Goal: Information Seeking & Learning: Learn about a topic

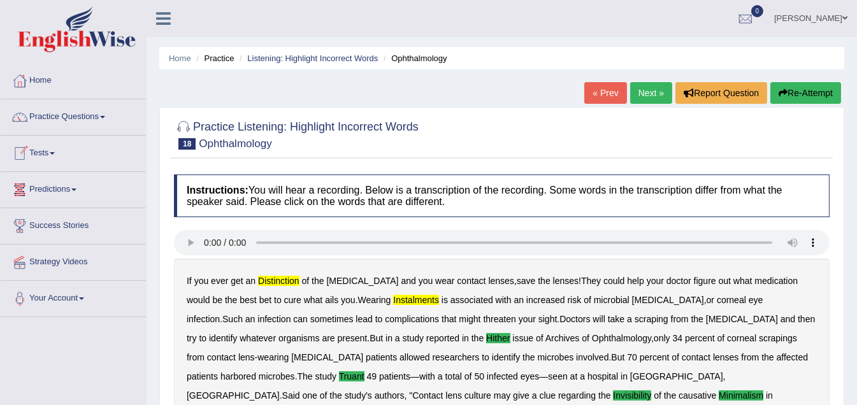
click at [641, 92] on link "Next »" at bounding box center [651, 93] width 42 height 22
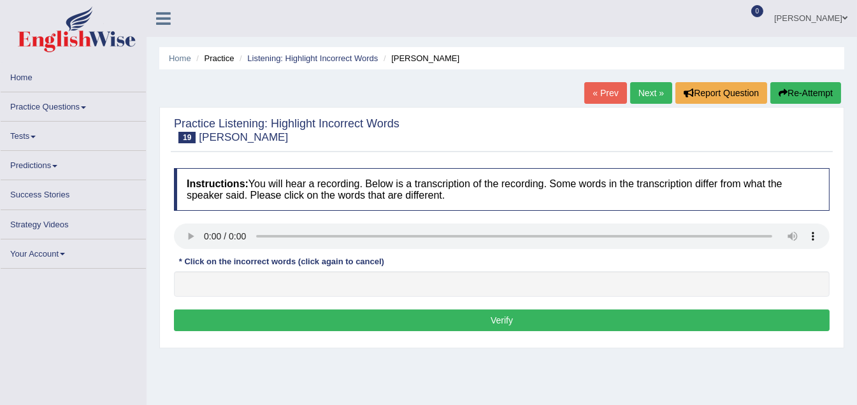
click at [85, 104] on link "Practice Questions" at bounding box center [73, 104] width 145 height 25
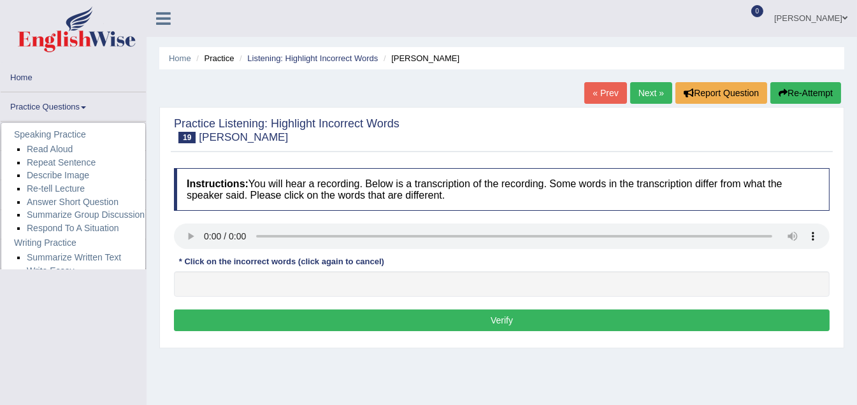
click at [86, 107] on span at bounding box center [83, 107] width 5 height 3
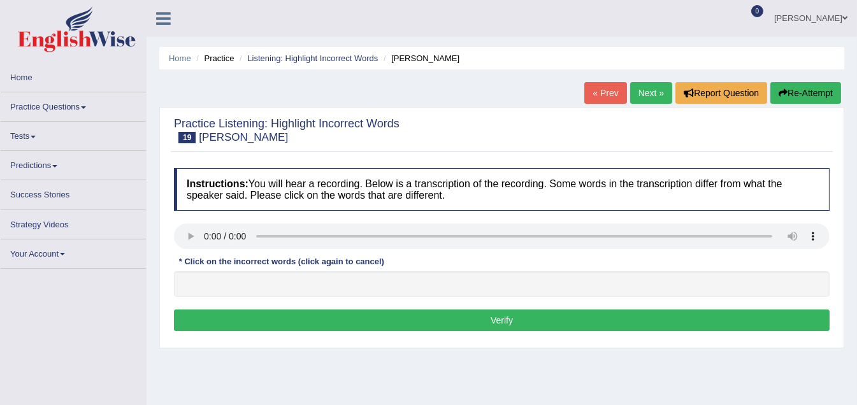
click at [86, 107] on span at bounding box center [83, 107] width 5 height 3
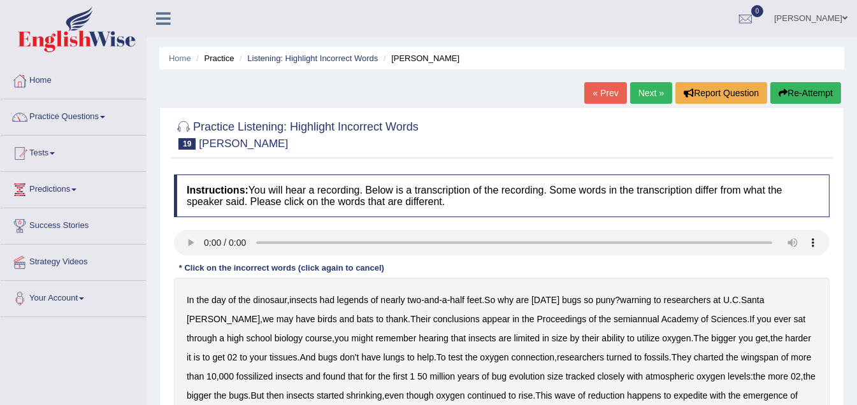
click at [105, 116] on span at bounding box center [102, 117] width 5 height 3
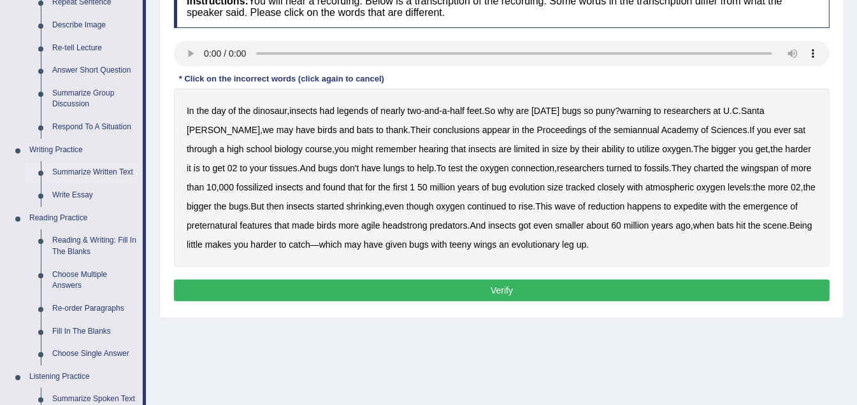
scroll to position [191, 0]
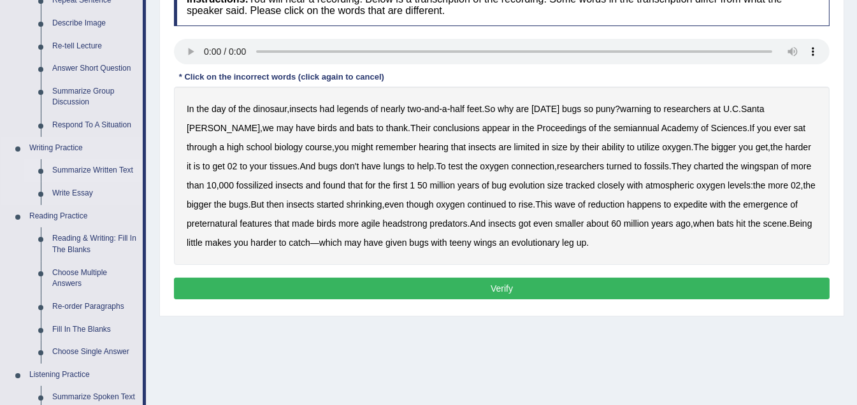
click at [102, 170] on link "Summarize Written Text" at bounding box center [95, 170] width 96 height 23
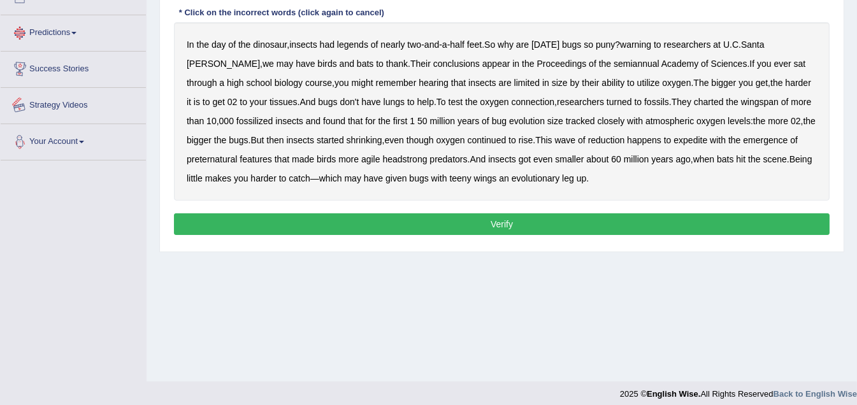
scroll to position [263, 0]
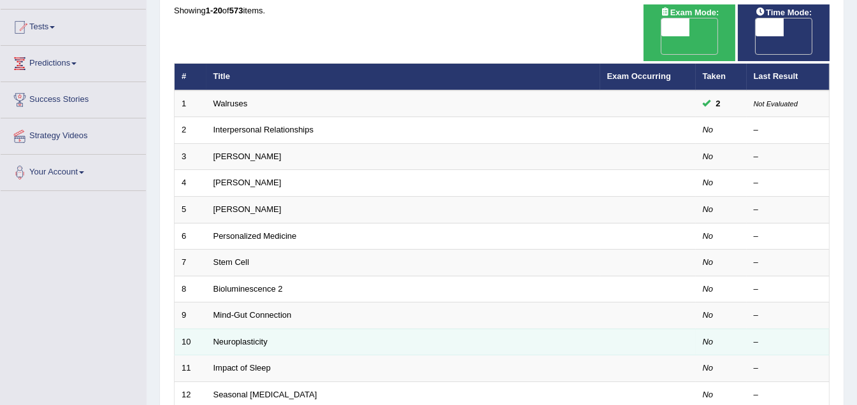
scroll to position [127, 0]
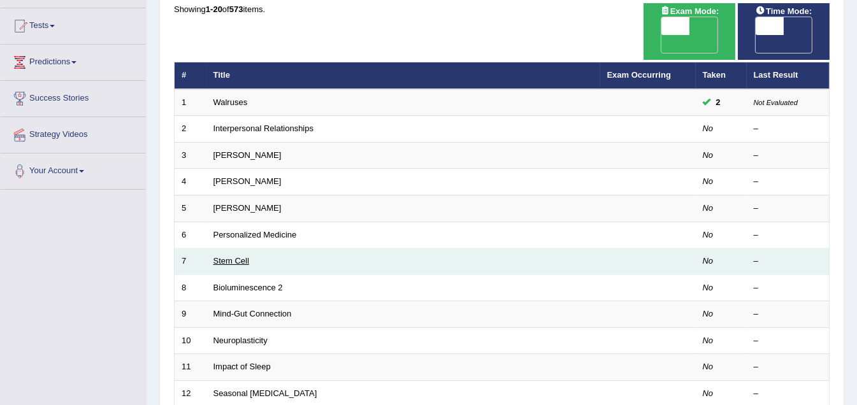
click at [231, 256] on link "Stem Cell" at bounding box center [232, 261] width 36 height 10
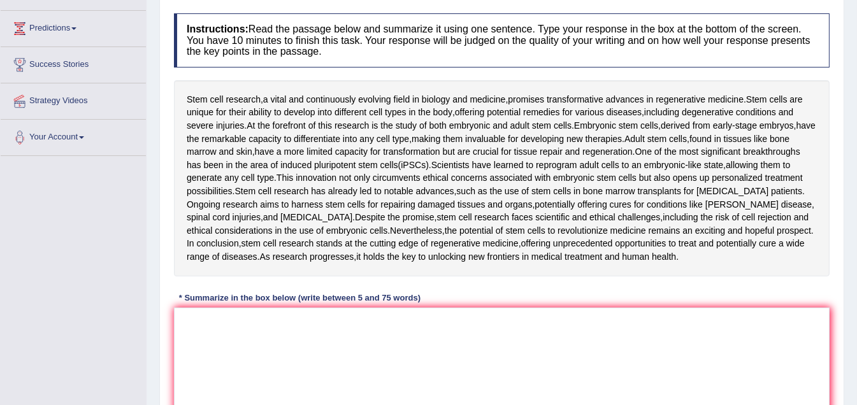
scroll to position [157, 0]
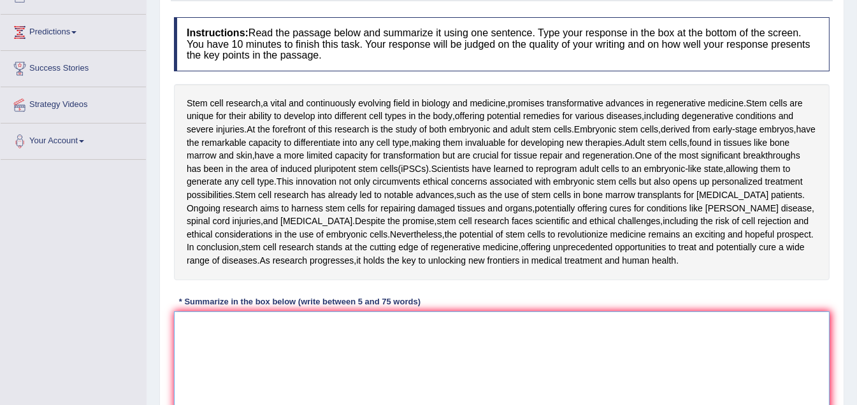
drag, startPoint x: 198, startPoint y: 336, endPoint x: 205, endPoint y: 333, distance: 7.5
click at [196, 336] on textarea at bounding box center [502, 374] width 656 height 124
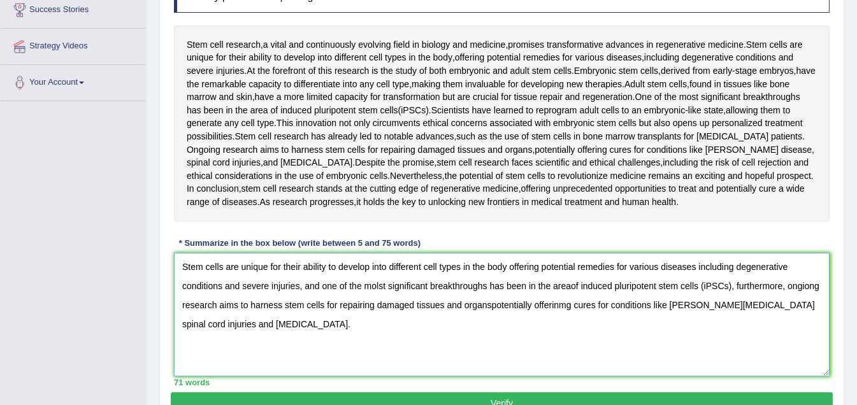
scroll to position [214, 0]
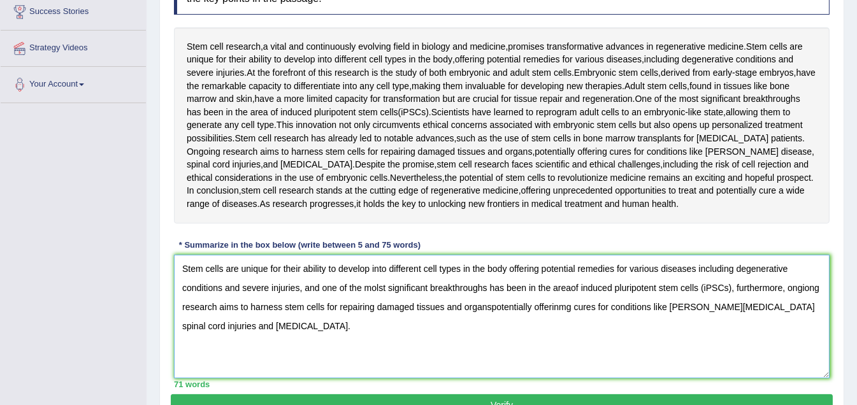
drag, startPoint x: 380, startPoint y: 289, endPoint x: 377, endPoint y: 295, distance: 7.1
click at [379, 289] on textarea "Stem cells are unique for their ability to develop into different cell types in…" at bounding box center [502, 317] width 656 height 124
click at [568, 289] on textarea "Stem cells are unique for their ability to develop into different cell types in…" at bounding box center [502, 317] width 656 height 124
click at [806, 289] on textarea "Stem cells are unique for their ability to develop into different cell types in…" at bounding box center [502, 317] width 656 height 124
click at [811, 286] on textarea "Stem cells are unique for their ability to develop into different cell types in…" at bounding box center [502, 317] width 656 height 124
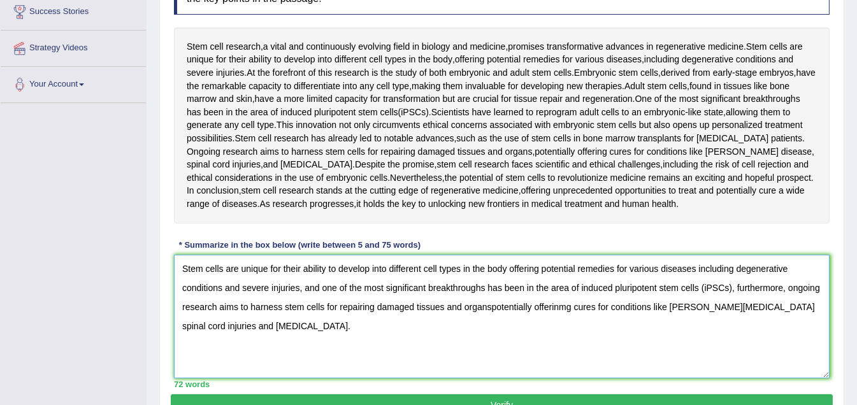
click at [491, 308] on textarea "Stem cells are unique for their ability to develop into different cell types in…" at bounding box center [502, 317] width 656 height 124
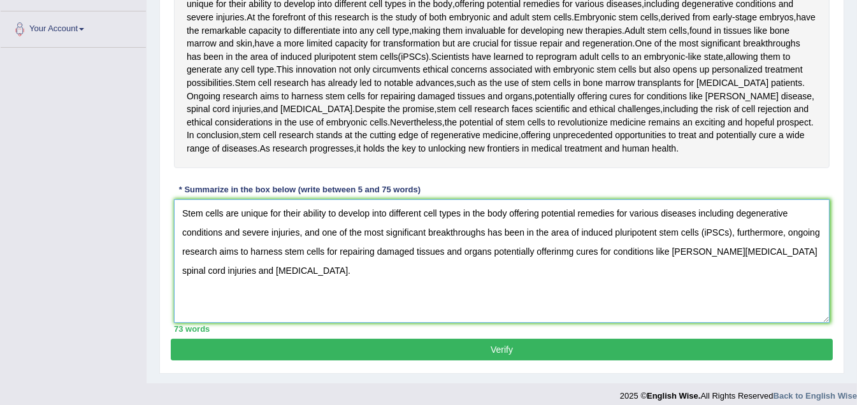
scroll to position [278, 0]
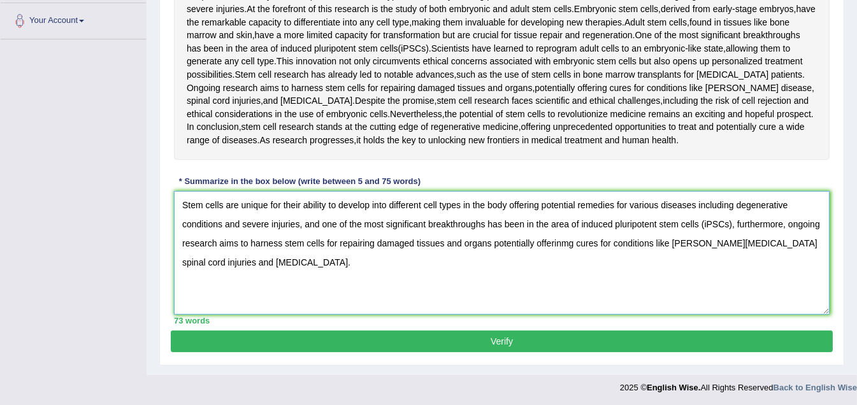
type textarea "Stem cells are unique for their ability to develop into different cell types in…"
click at [523, 340] on button "Verify" at bounding box center [502, 342] width 662 height 22
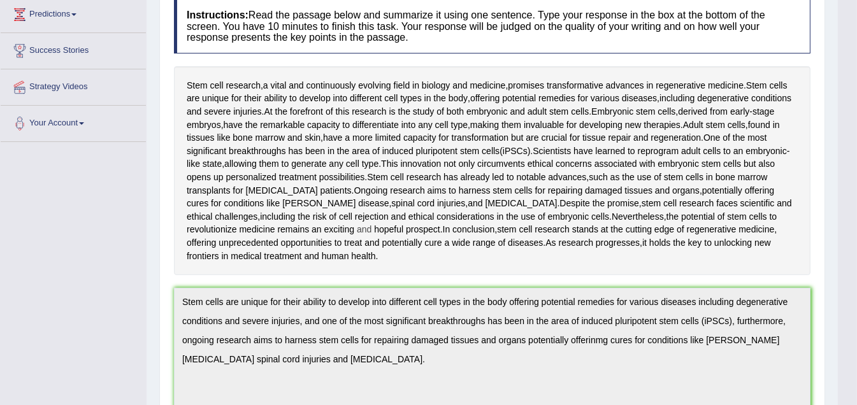
scroll to position [0, 0]
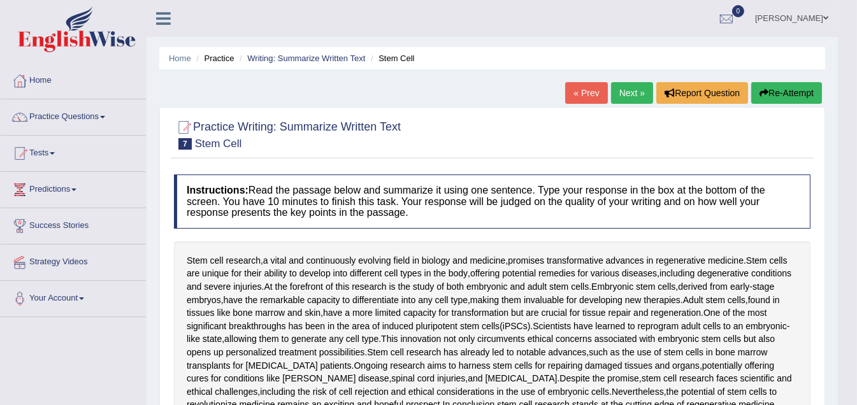
click at [634, 88] on link "Next »" at bounding box center [632, 93] width 42 height 22
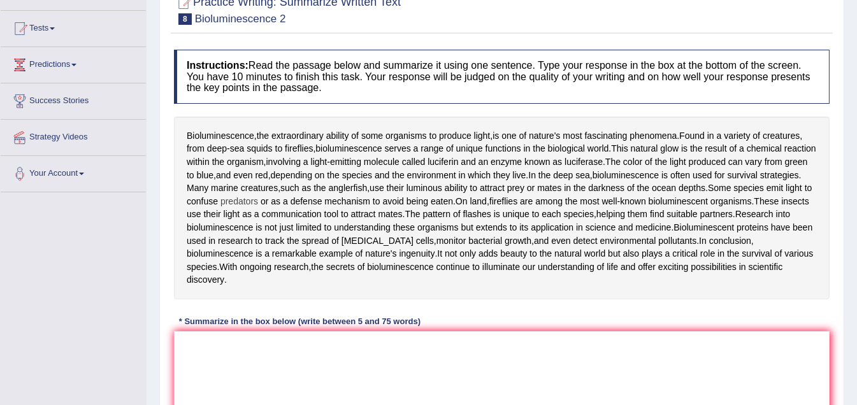
scroll to position [127, 0]
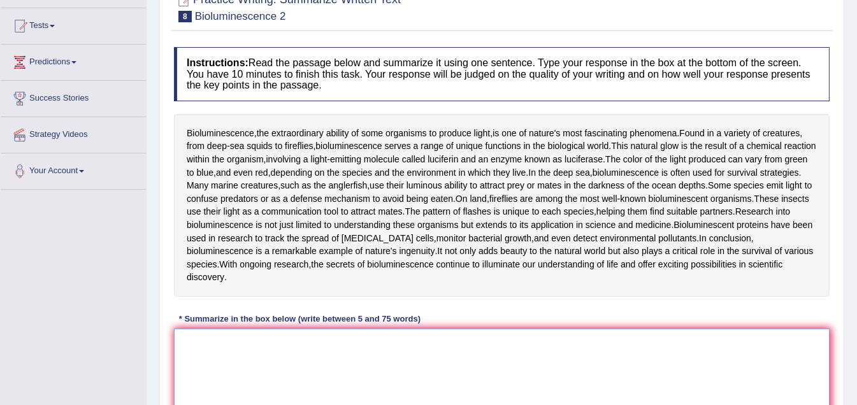
drag, startPoint x: 296, startPoint y: 353, endPoint x: 303, endPoint y: 352, distance: 7.0
click at [296, 352] on textarea at bounding box center [502, 391] width 656 height 124
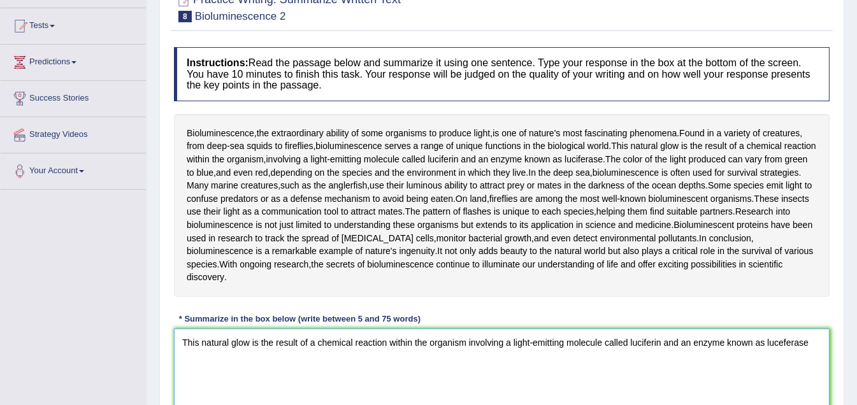
click at [783, 344] on textarea "This natural glow is the result of a chemical reaction within the organism invo…" at bounding box center [502, 391] width 656 height 124
click at [816, 351] on textarea "This natural glow is the result of a chemical reaction within the organism invo…" at bounding box center [502, 391] width 656 height 124
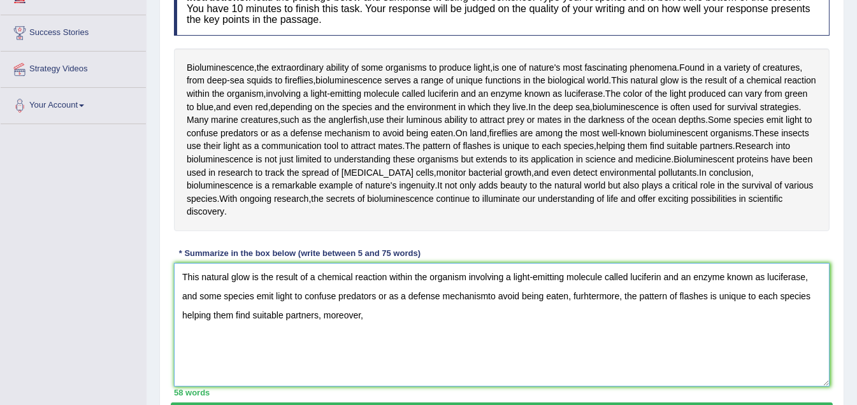
scroll to position [191, 0]
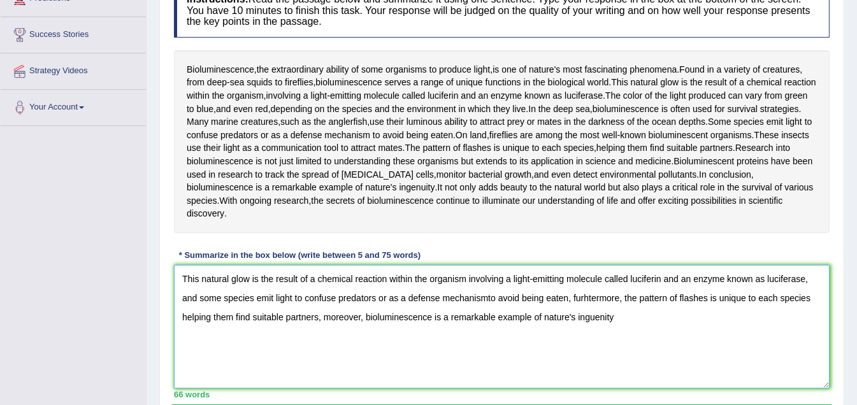
drag, startPoint x: 606, startPoint y: 317, endPoint x: 605, endPoint y: 333, distance: 16.6
click at [605, 318] on textarea "This natural glow is the result of a chemical reaction within the organism invo…" at bounding box center [502, 327] width 656 height 124
drag, startPoint x: 624, startPoint y: 321, endPoint x: 630, endPoint y: 322, distance: 6.7
click at [624, 321] on textarea "This natural glow is the result of a chemical reaction within the organism invo…" at bounding box center [502, 327] width 656 height 124
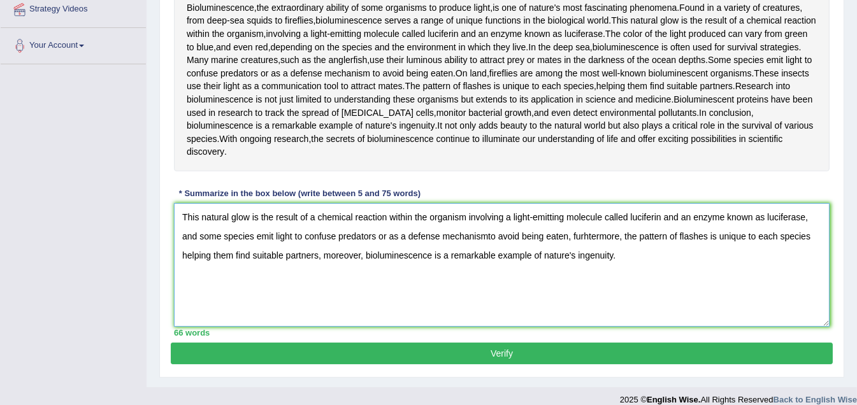
scroll to position [255, 0]
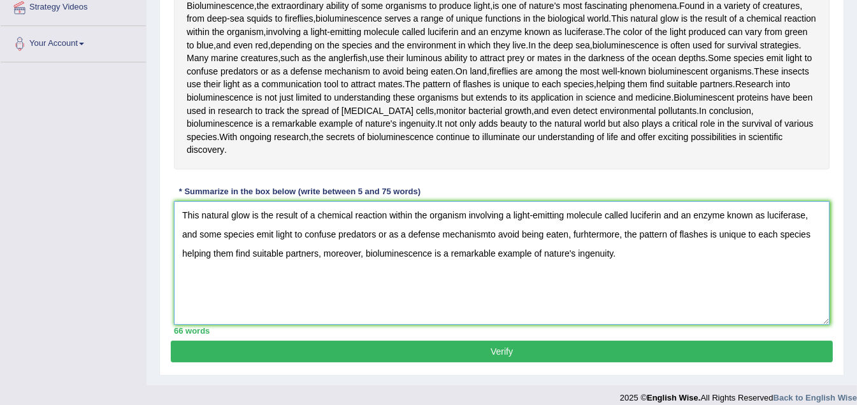
drag, startPoint x: 486, startPoint y: 234, endPoint x: 488, endPoint y: 253, distance: 19.2
click at [486, 235] on textarea "This natural glow is the result of a chemical reaction within the organism invo…" at bounding box center [502, 263] width 656 height 124
click at [590, 233] on textarea "This natural glow is the result of a chemical reaction within the organism invo…" at bounding box center [502, 263] width 656 height 124
click at [591, 232] on textarea "This natural glow is the result of a chemical reaction within the organism invo…" at bounding box center [502, 263] width 656 height 124
type textarea "This natural glow is the result of a chemical reaction within the organism invo…"
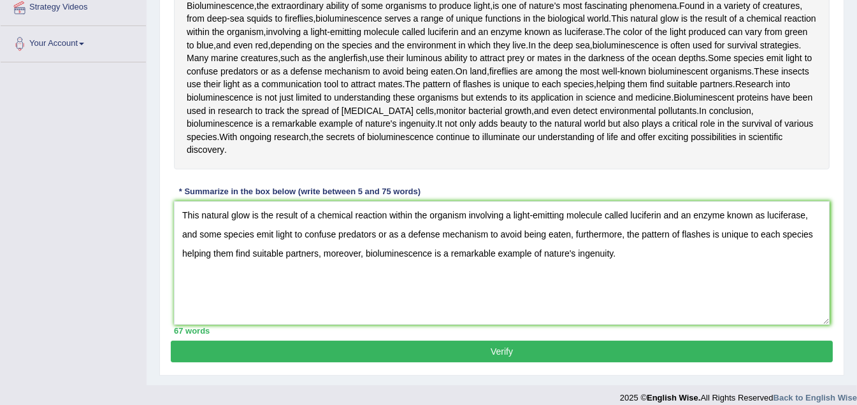
click at [528, 347] on button "Verify" at bounding box center [502, 352] width 662 height 22
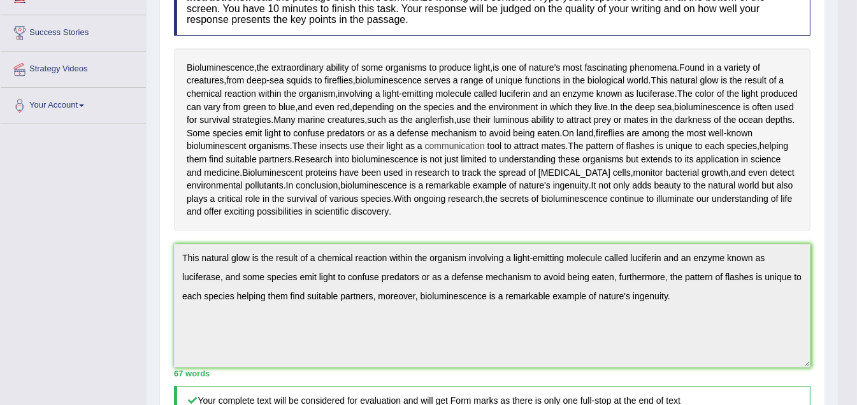
scroll to position [191, 0]
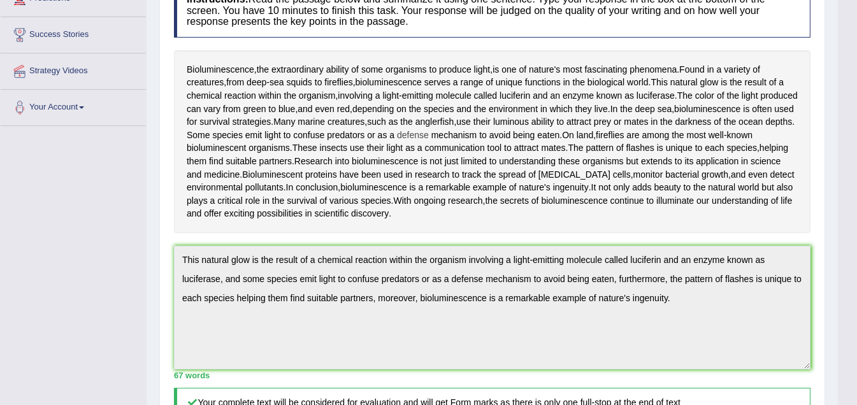
click at [429, 137] on span "defense" at bounding box center [413, 135] width 32 height 13
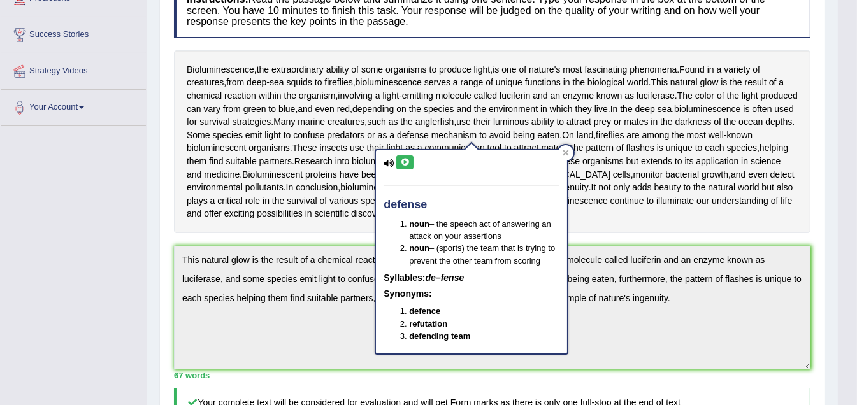
click at [428, 312] on b "defence" at bounding box center [424, 312] width 31 height 10
click at [565, 154] on icon at bounding box center [566, 153] width 6 height 6
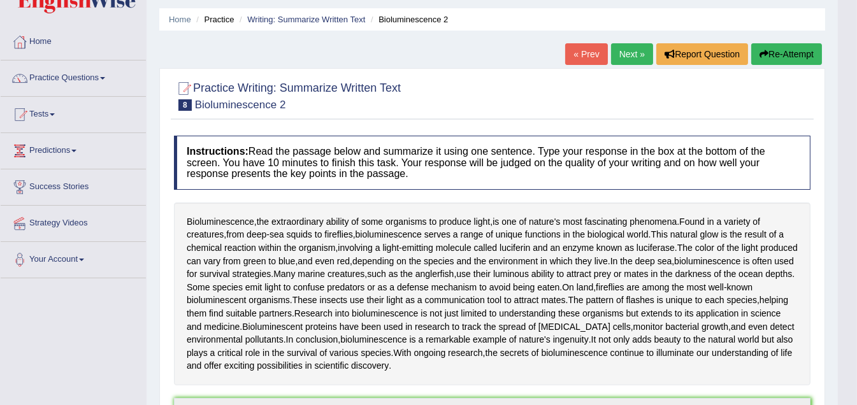
scroll to position [0, 0]
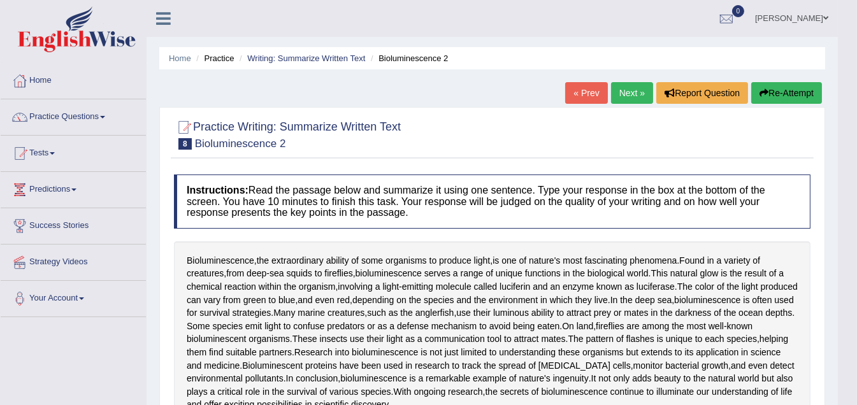
click at [638, 91] on link "Next »" at bounding box center [632, 93] width 42 height 22
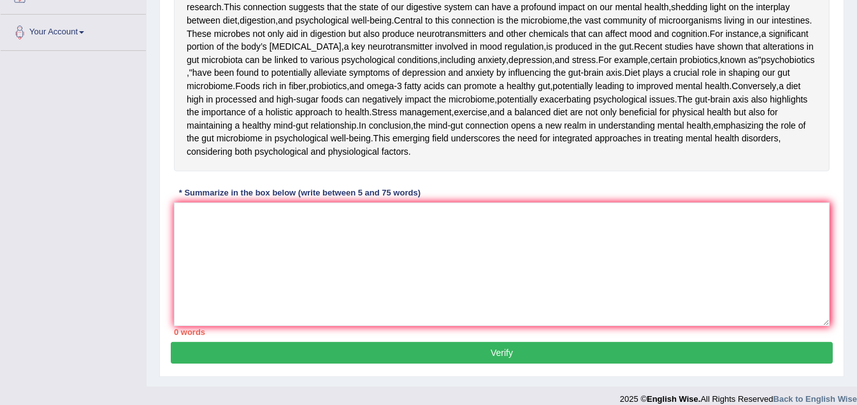
scroll to position [318, 0]
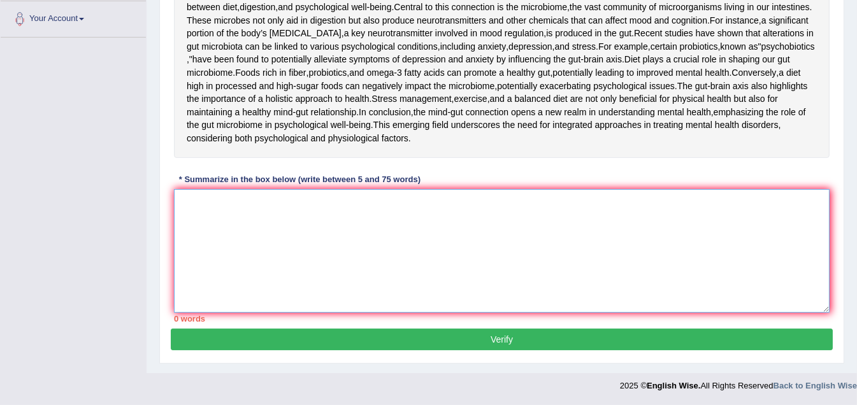
click at [325, 298] on textarea at bounding box center [502, 251] width 656 height 124
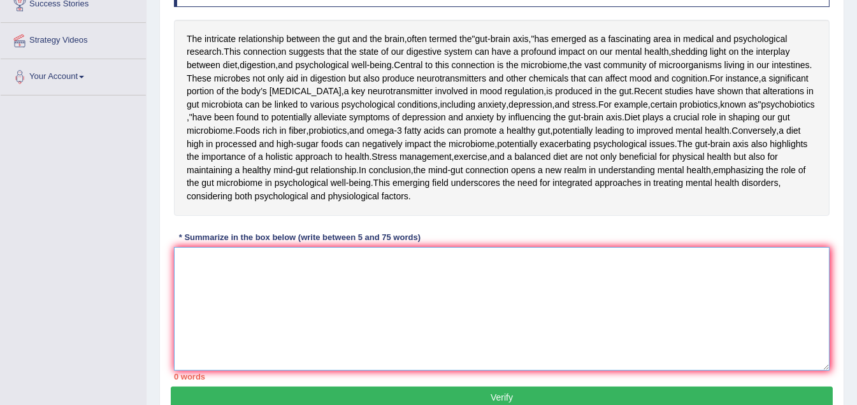
scroll to position [255, 0]
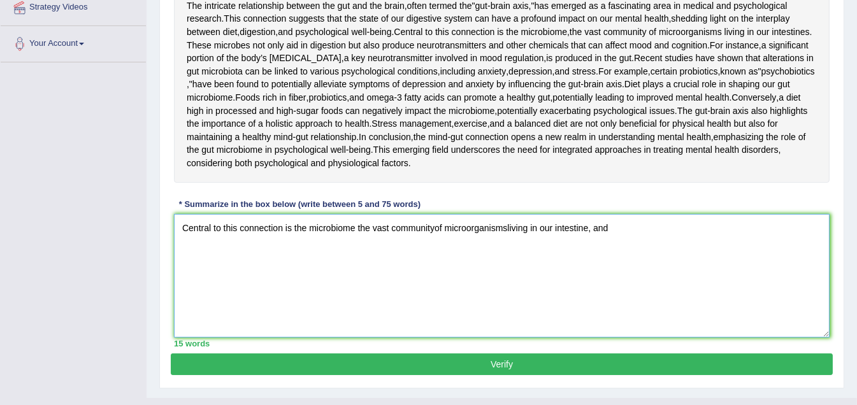
click at [434, 338] on textarea "Central to this connection is the microbiome the vast communityof microorganism…" at bounding box center [502, 276] width 656 height 124
click at [625, 338] on textarea "Central to this connection is the microbiome the vast community of microorganis…" at bounding box center [502, 276] width 656 height 124
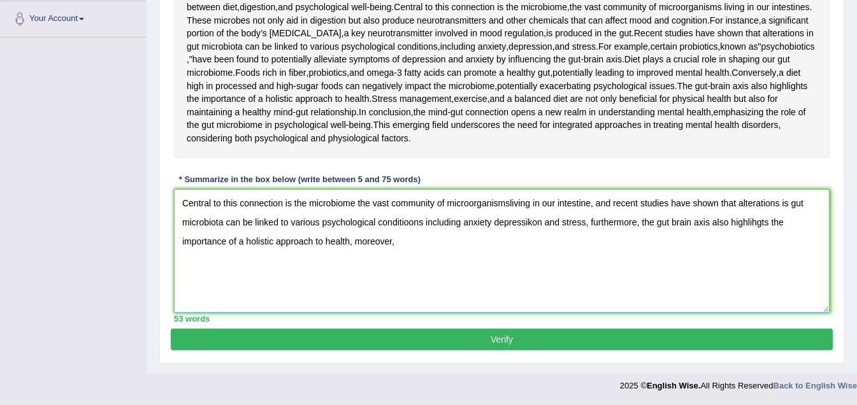
scroll to position [318, 0]
click at [533, 301] on textarea "Central to this connection is the microbiome the vast community of microorganis…" at bounding box center [502, 251] width 656 height 124
click at [757, 301] on textarea "Central to this connection is the microbiome the vast community of microorganis…" at bounding box center [502, 251] width 656 height 124
click at [406, 313] on textarea "Central to this connection is the microbiome the vast community of microorganis…" at bounding box center [502, 251] width 656 height 124
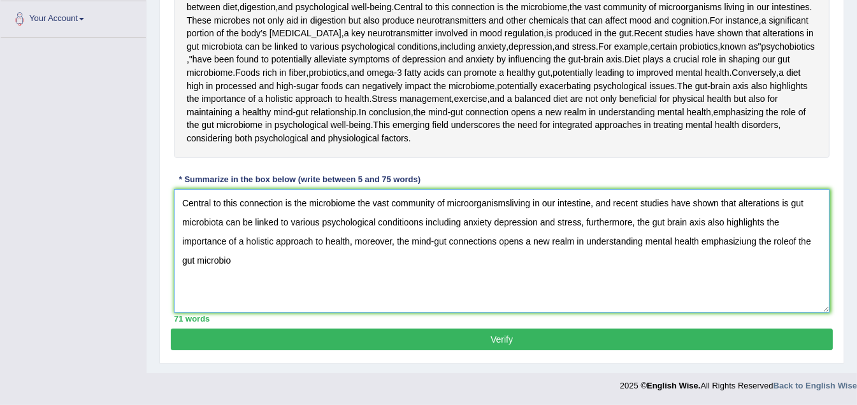
click at [458, 313] on textarea "Central to this connection is the microbiome the vast community of microorganis…" at bounding box center [502, 251] width 656 height 124
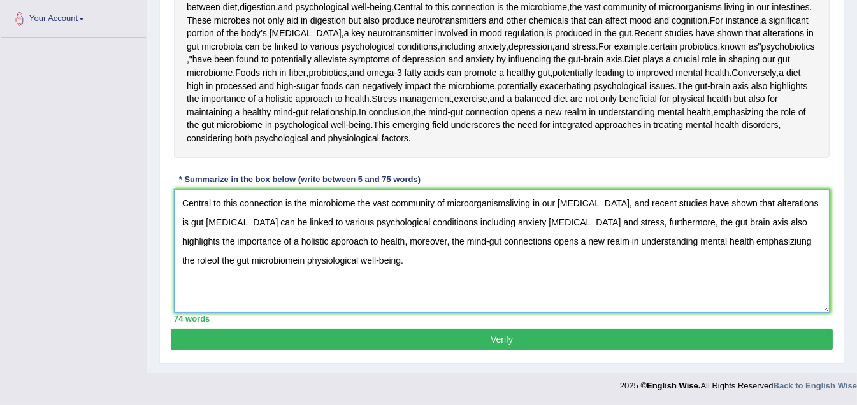
click at [414, 303] on textarea "Central to this connection is the microbiome the vast community of microorganis…" at bounding box center [502, 251] width 656 height 124
click at [699, 313] on textarea "Central to this connection is the microbiome the vast community of microorganis…" at bounding box center [502, 251] width 656 height 124
click at [742, 313] on textarea "Central to this connection is the microbiome the vast community of microorganis…" at bounding box center [502, 251] width 656 height 124
click at [741, 313] on textarea "Central to this connection is the microbiome the vast community of microorganis…" at bounding box center [502, 251] width 656 height 124
click at [740, 313] on textarea "Central to this connection is the microbiome the vast community of microorganis…" at bounding box center [502, 251] width 656 height 124
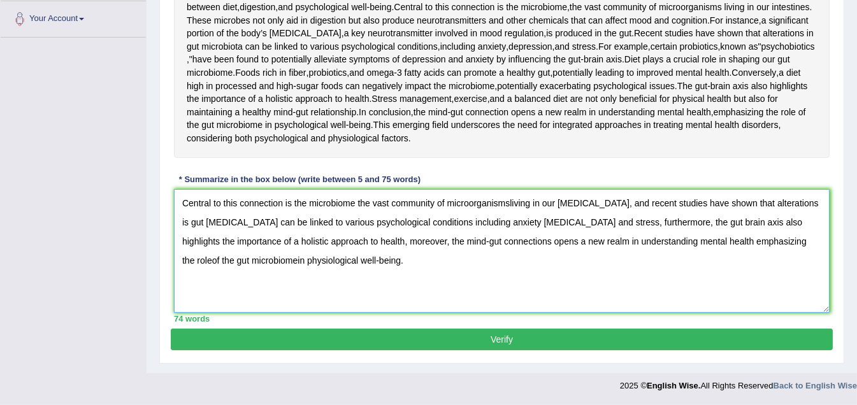
click at [737, 313] on textarea "Central to this connection is the microbiome the vast community of microorganis…" at bounding box center [502, 251] width 656 height 124
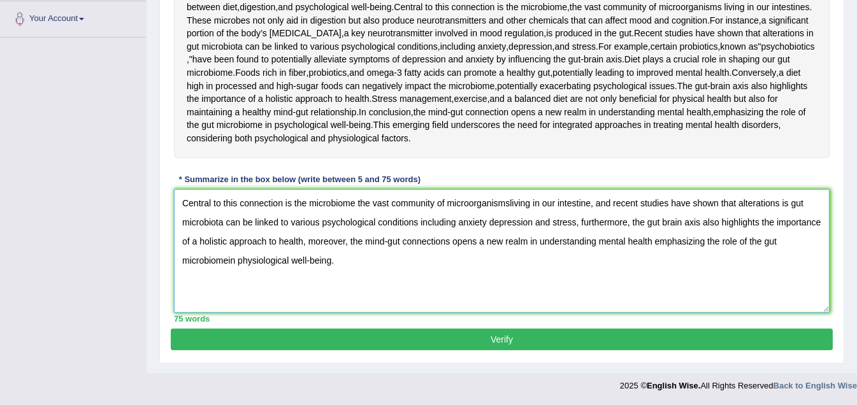
drag, startPoint x: 235, startPoint y: 338, endPoint x: 235, endPoint y: 347, distance: 8.9
click at [235, 313] on textarea "Central to this connection is the microbiome the vast community of microorganis…" at bounding box center [502, 251] width 656 height 124
drag, startPoint x: 226, startPoint y: 339, endPoint x: 232, endPoint y: 364, distance: 25.5
click at [226, 313] on textarea "Central to this connection is the microbiome the vast community of microorganis…" at bounding box center [502, 251] width 656 height 124
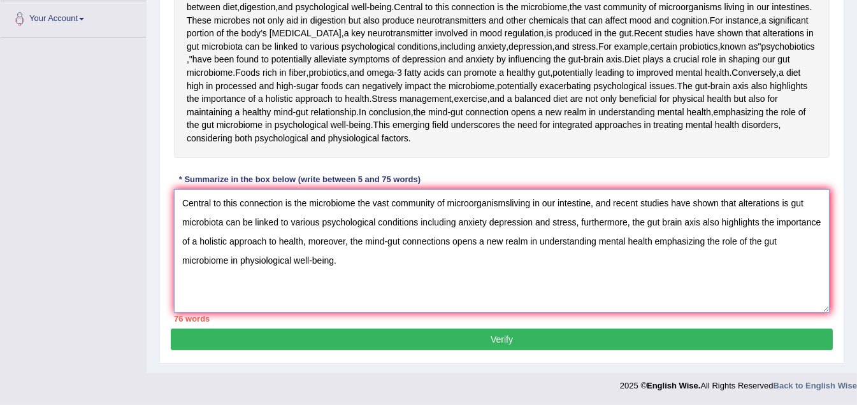
click at [240, 313] on textarea "Central to this connection is the microbiome the vast community of microorganis…" at bounding box center [502, 251] width 656 height 124
click at [507, 282] on textarea "Central to this connection is the microbiome the vast community of microorganis…" at bounding box center [502, 251] width 656 height 124
drag, startPoint x: 340, startPoint y: 340, endPoint x: 349, endPoint y: 320, distance: 22.5
click at [349, 313] on textarea "Central to this connection is the microbiome the vast community of microorganis…" at bounding box center [502, 251] width 656 height 124
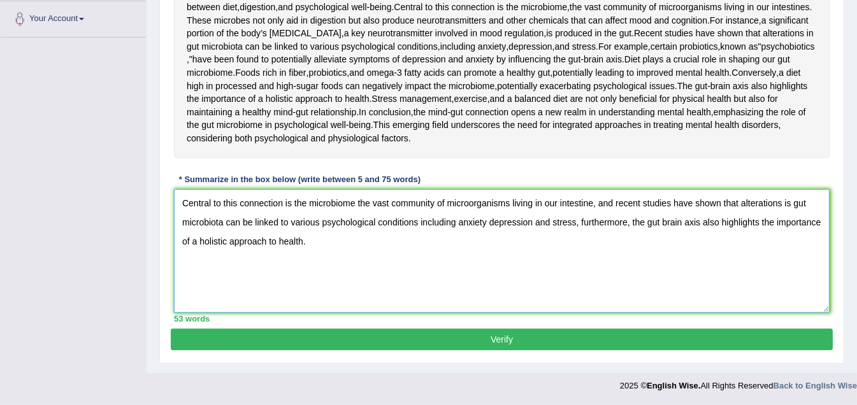
type textarea "Central to this connection is the microbiome the vast community of microorganis…"
click at [513, 339] on button "Verify" at bounding box center [502, 340] width 662 height 22
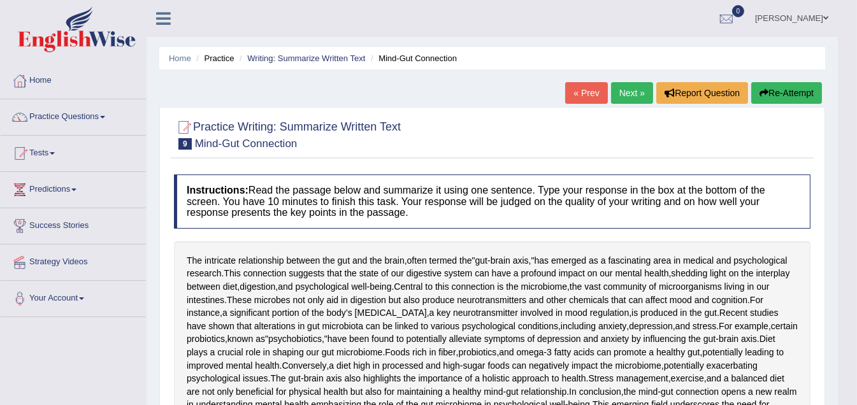
scroll to position [0, 0]
click at [107, 119] on link "Practice Questions" at bounding box center [73, 115] width 145 height 32
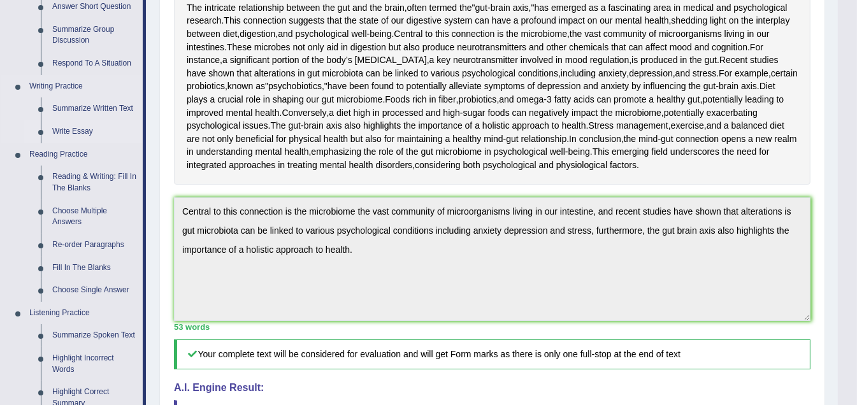
scroll to position [255, 0]
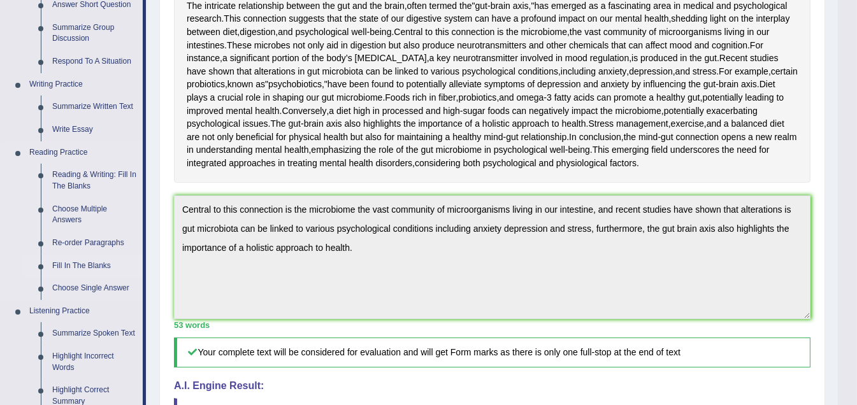
click at [91, 263] on link "Fill In The Blanks" at bounding box center [95, 266] width 96 height 23
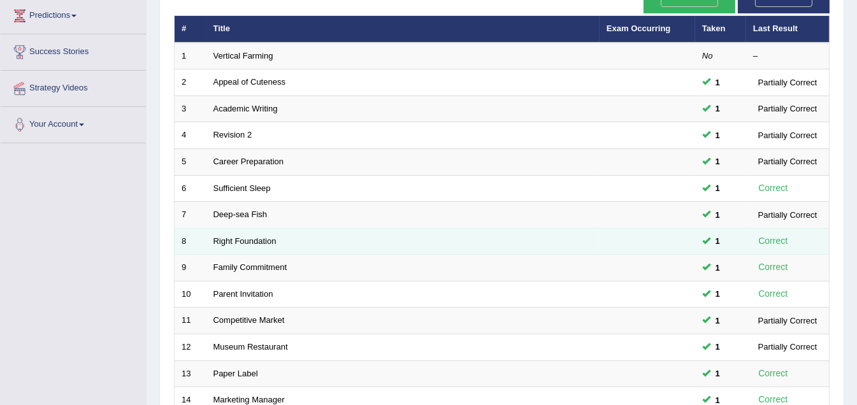
scroll to position [191, 0]
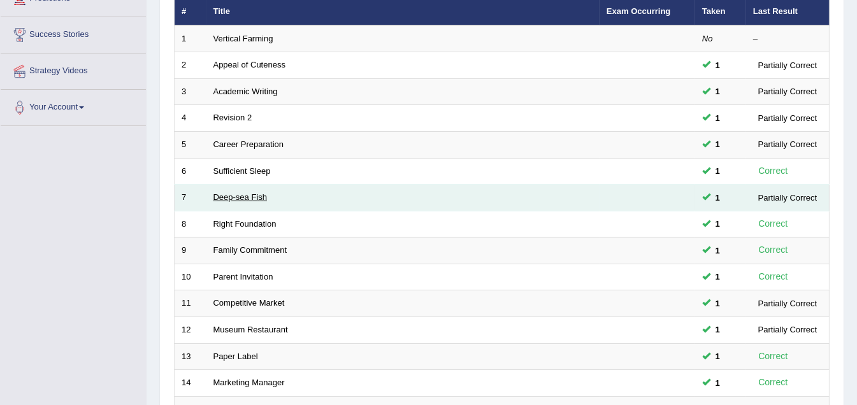
click at [249, 192] on link "Deep-sea Fish" at bounding box center [241, 197] width 54 height 10
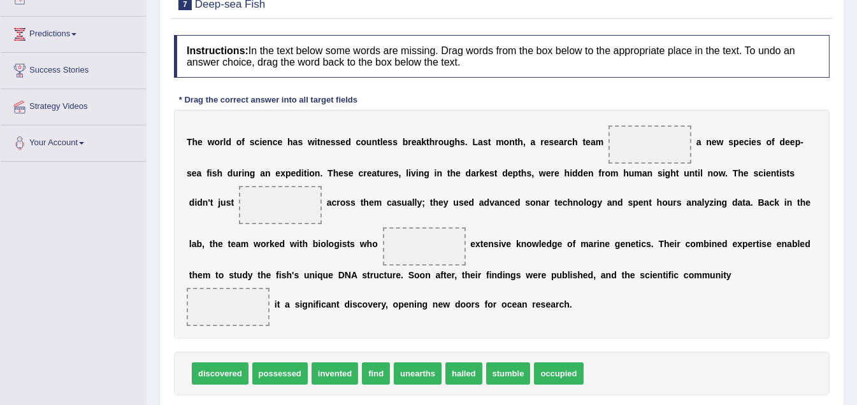
scroll to position [191, 0]
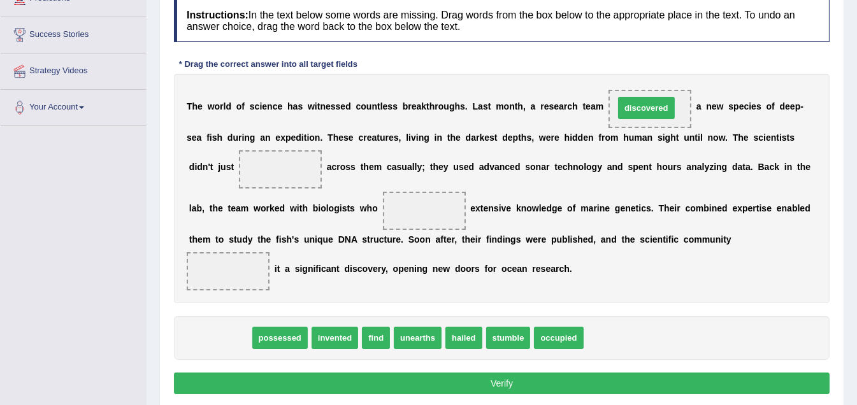
drag, startPoint x: 216, startPoint y: 338, endPoint x: 647, endPoint y: 108, distance: 488.4
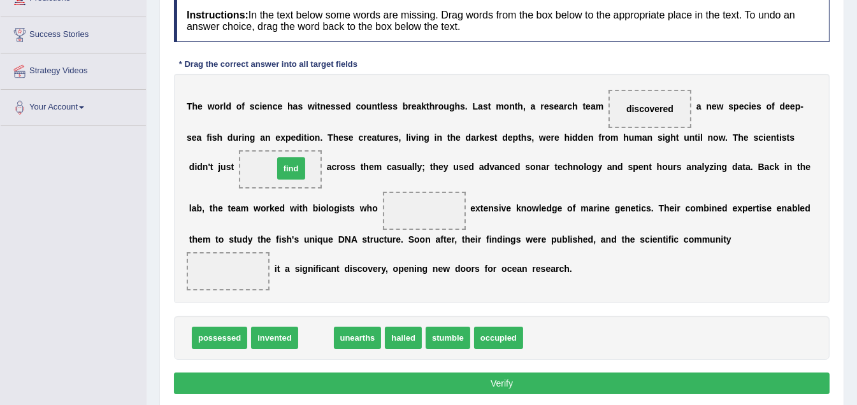
drag, startPoint x: 316, startPoint y: 335, endPoint x: 288, endPoint y: 165, distance: 172.5
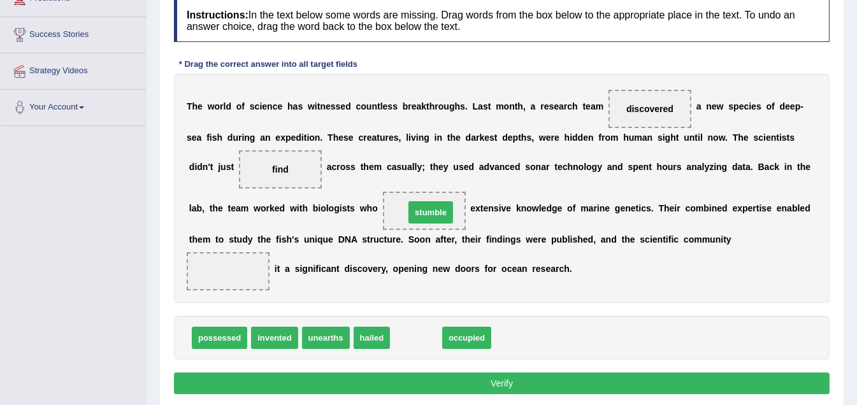
drag, startPoint x: 418, startPoint y: 337, endPoint x: 433, endPoint y: 212, distance: 126.4
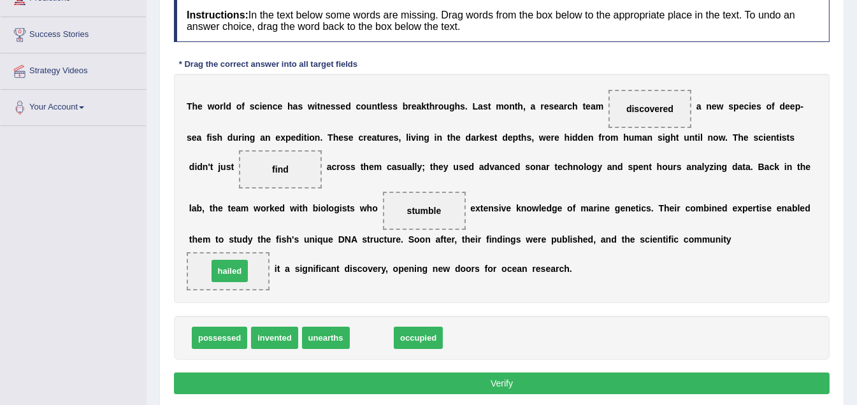
drag, startPoint x: 354, startPoint y: 329, endPoint x: 233, endPoint y: 269, distance: 135.1
click at [535, 379] on button "Verify" at bounding box center [502, 384] width 656 height 22
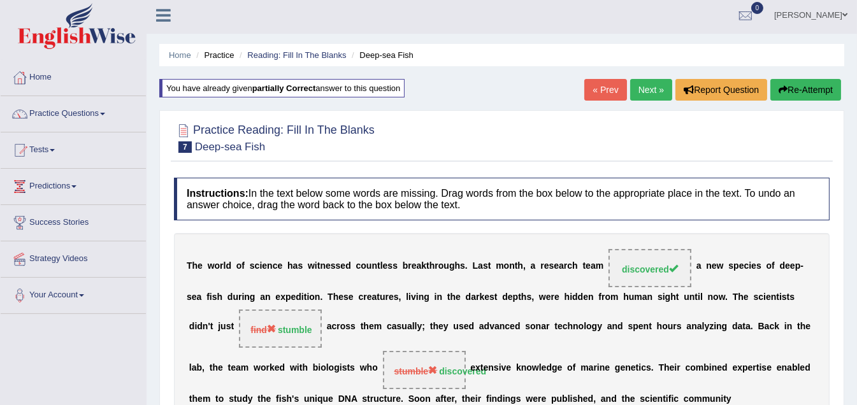
scroll to position [0, 0]
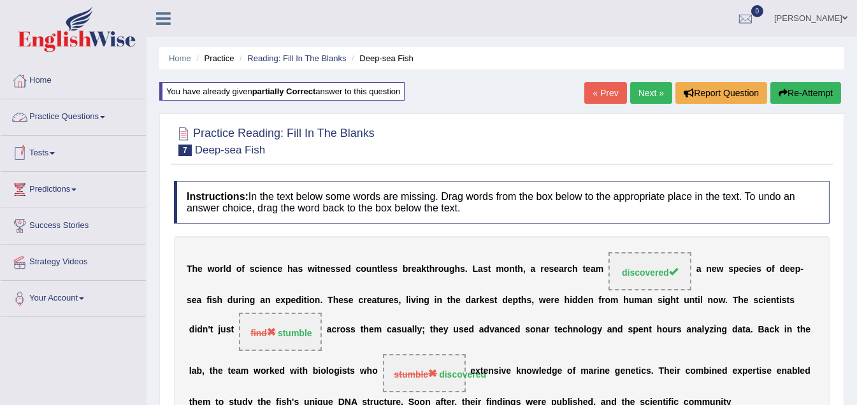
click at [108, 120] on link "Practice Questions" at bounding box center [73, 115] width 145 height 32
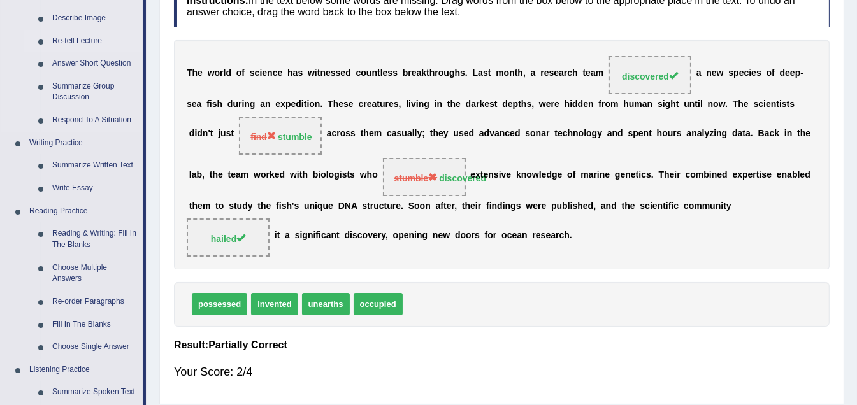
scroll to position [255, 0]
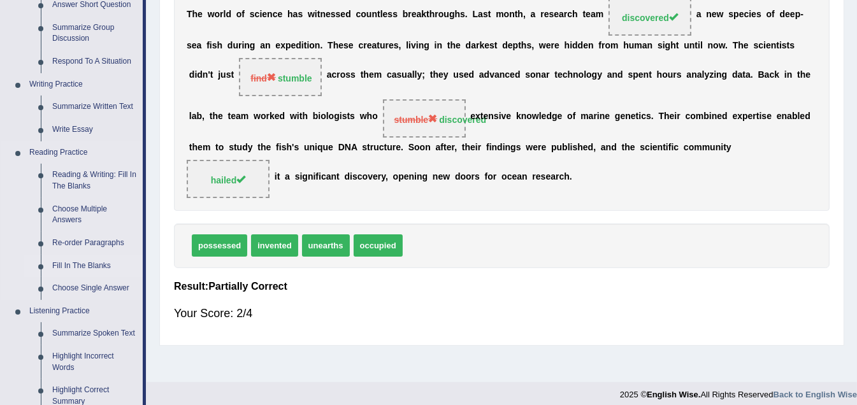
click at [98, 264] on link "Fill In The Blanks" at bounding box center [95, 266] width 96 height 23
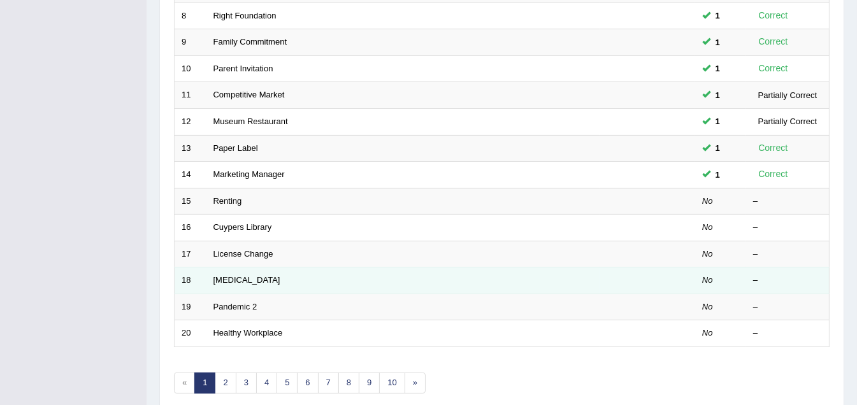
scroll to position [431, 0]
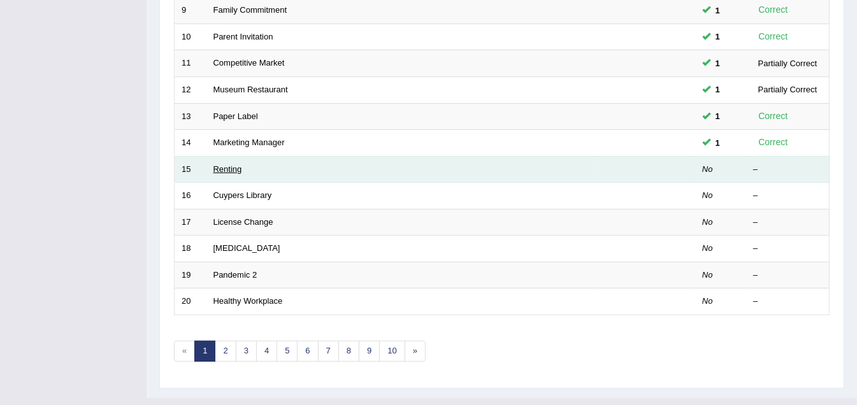
click at [222, 164] on link "Renting" at bounding box center [228, 169] width 29 height 10
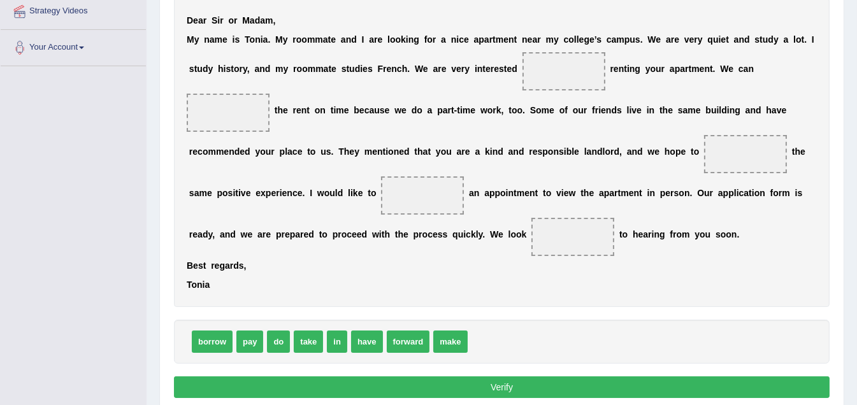
scroll to position [255, 0]
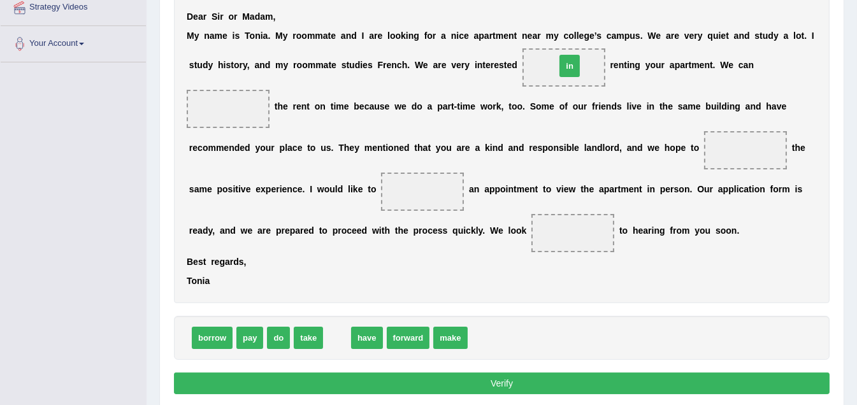
drag, startPoint x: 331, startPoint y: 337, endPoint x: 561, endPoint y: 62, distance: 357.8
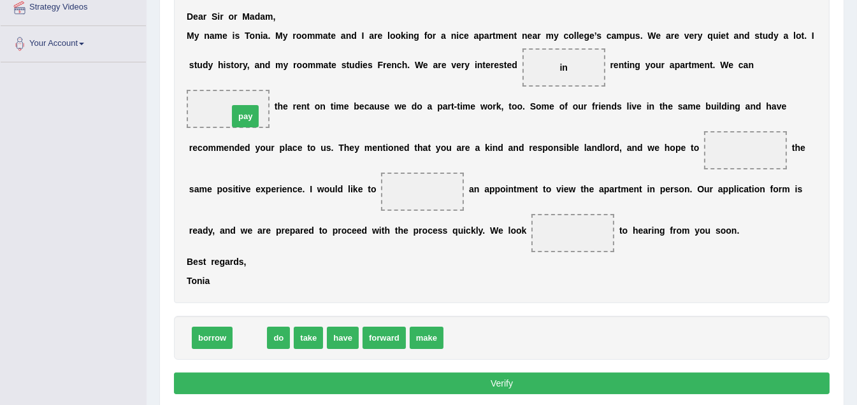
drag, startPoint x: 251, startPoint y: 340, endPoint x: 247, endPoint y: 118, distance: 221.8
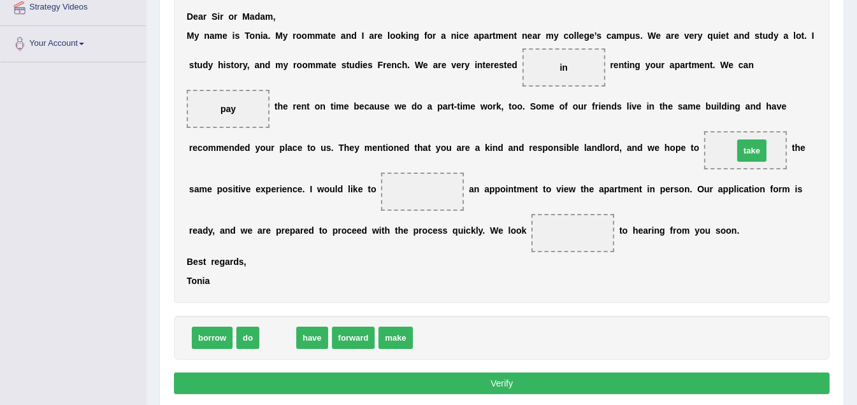
drag, startPoint x: 277, startPoint y: 337, endPoint x: 751, endPoint y: 150, distance: 509.8
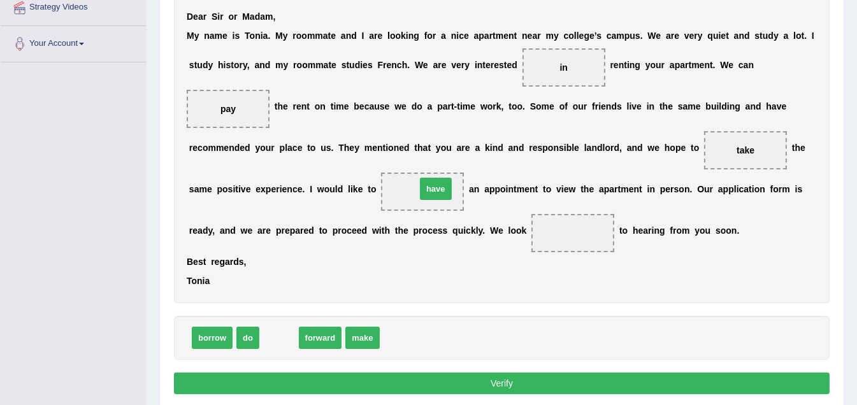
drag, startPoint x: 275, startPoint y: 335, endPoint x: 432, endPoint y: 186, distance: 216.4
drag, startPoint x: 276, startPoint y: 338, endPoint x: 564, endPoint y: 237, distance: 305.2
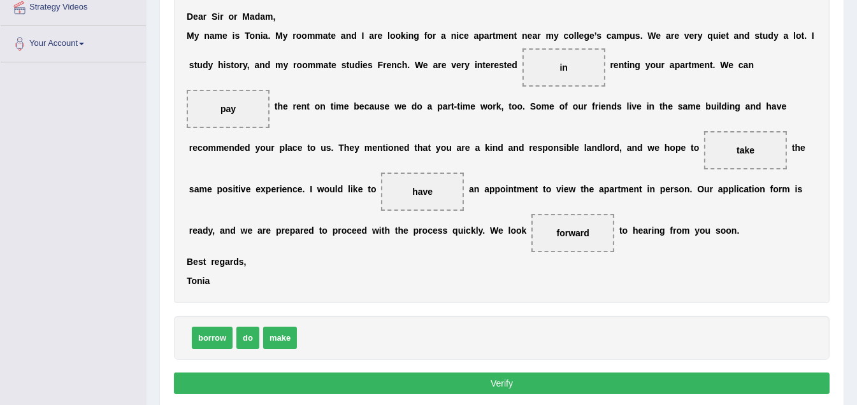
click at [503, 383] on button "Verify" at bounding box center [502, 384] width 656 height 22
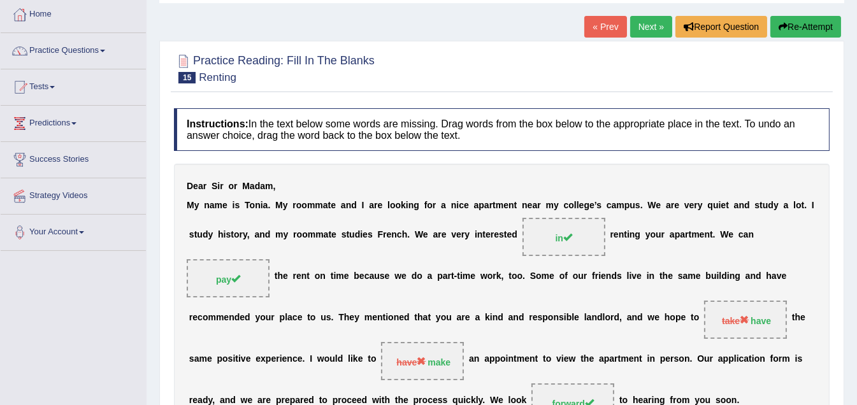
scroll to position [54, 0]
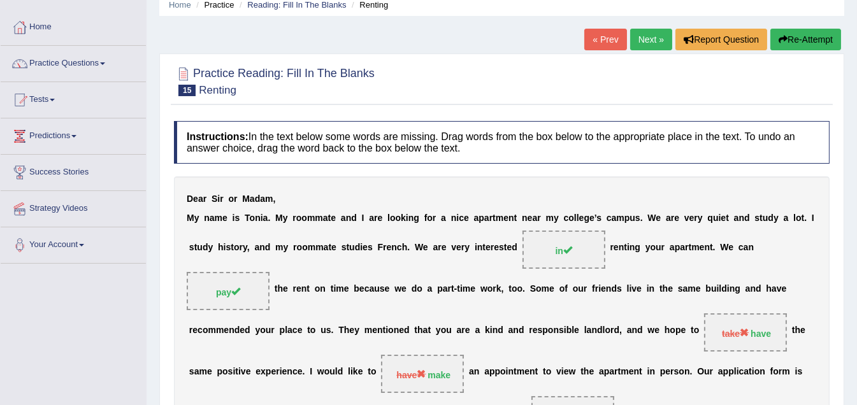
click at [656, 38] on link "Next »" at bounding box center [651, 40] width 42 height 22
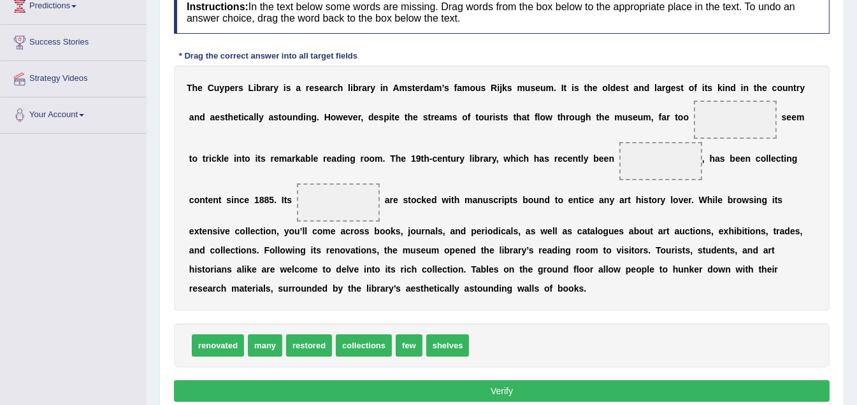
scroll to position [191, 0]
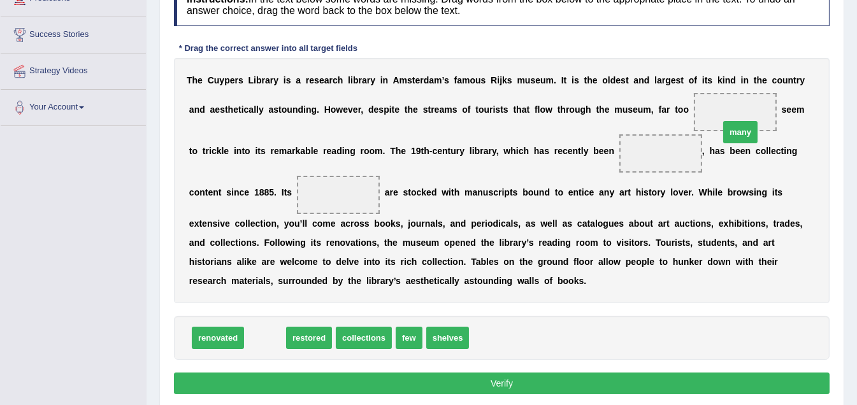
drag, startPoint x: 264, startPoint y: 340, endPoint x: 743, endPoint y: 117, distance: 528.9
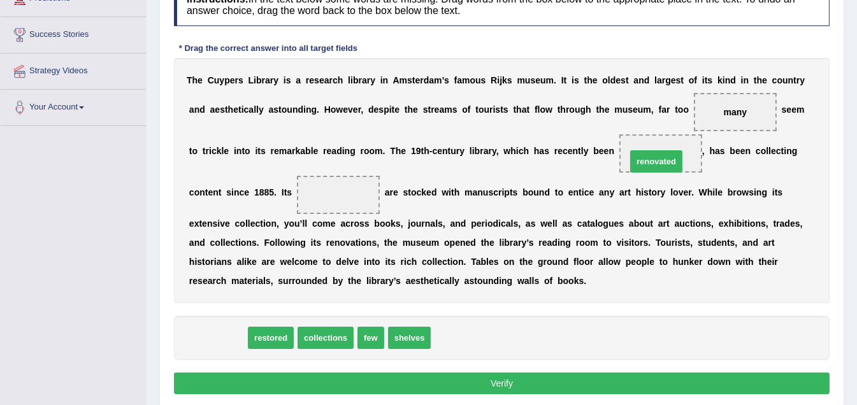
drag, startPoint x: 221, startPoint y: 338, endPoint x: 659, endPoint y: 161, distance: 472.9
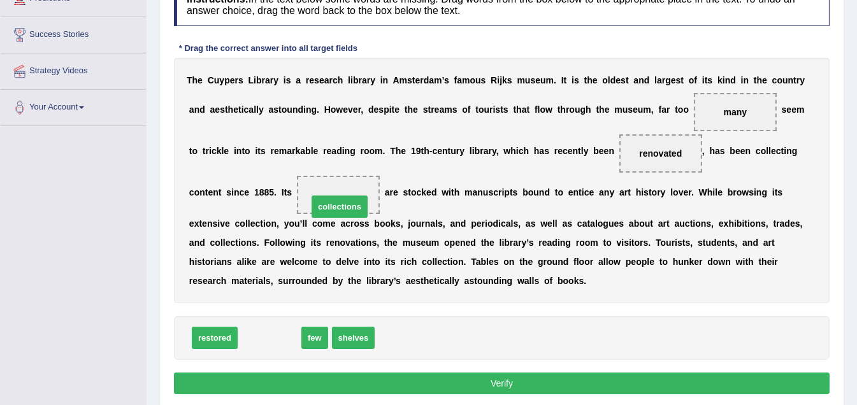
drag, startPoint x: 265, startPoint y: 337, endPoint x: 330, endPoint y: 199, distance: 151.7
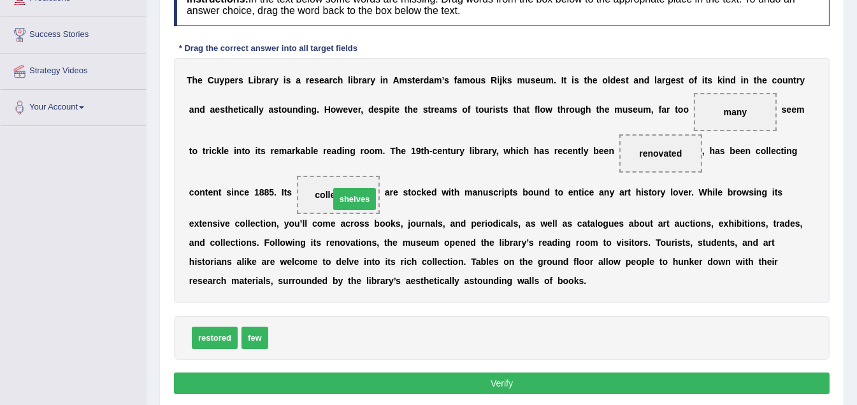
drag, startPoint x: 286, startPoint y: 339, endPoint x: 343, endPoint y: 197, distance: 153.3
click at [477, 379] on button "Verify" at bounding box center [502, 384] width 656 height 22
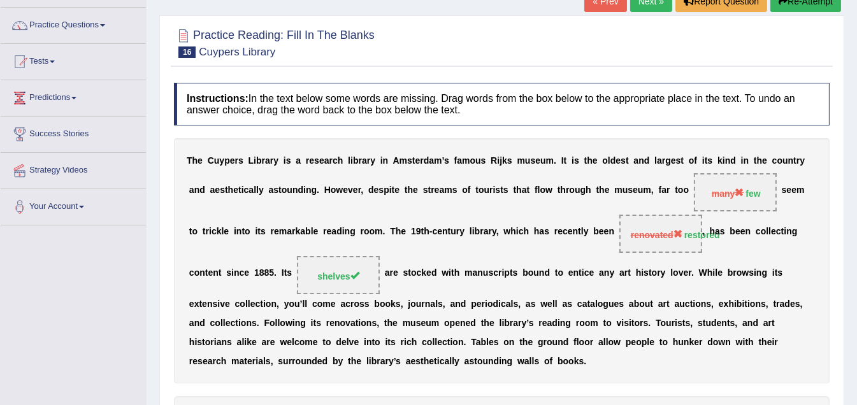
scroll to position [63, 0]
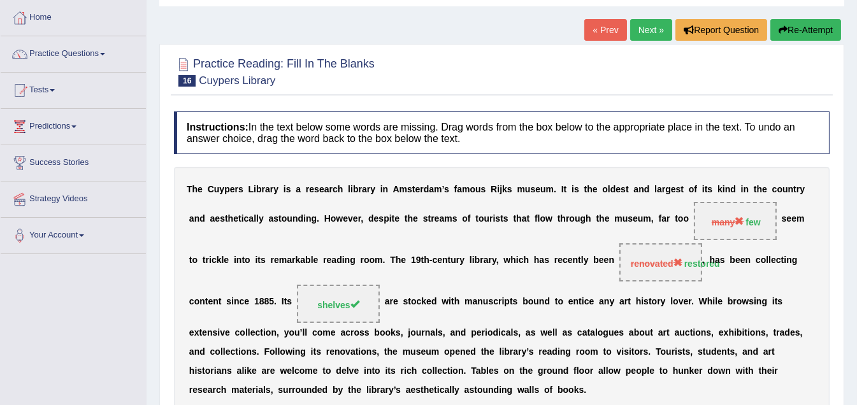
click at [648, 27] on link "Next »" at bounding box center [651, 30] width 42 height 22
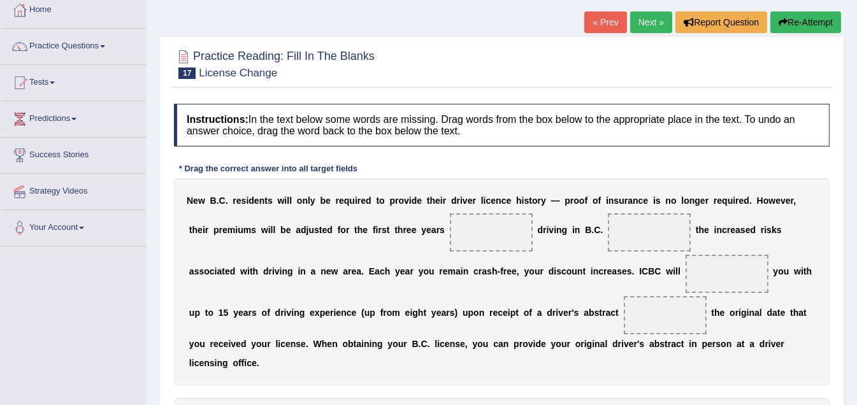
scroll to position [127, 0]
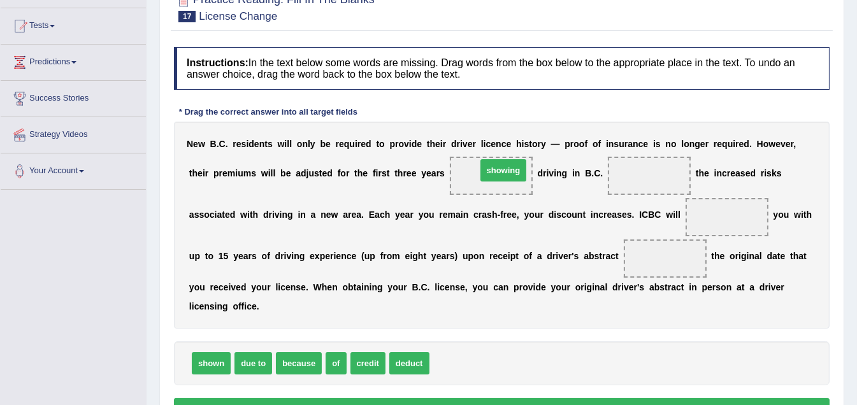
drag, startPoint x: 456, startPoint y: 362, endPoint x: 501, endPoint y: 170, distance: 197.0
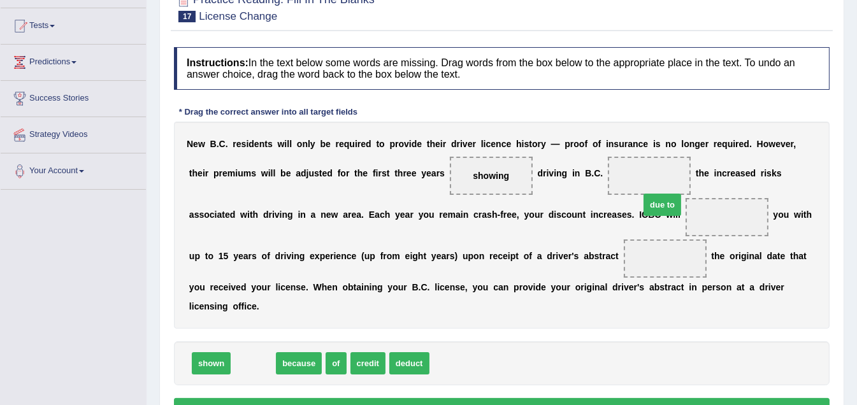
drag, startPoint x: 262, startPoint y: 365, endPoint x: 656, endPoint y: 184, distance: 434.0
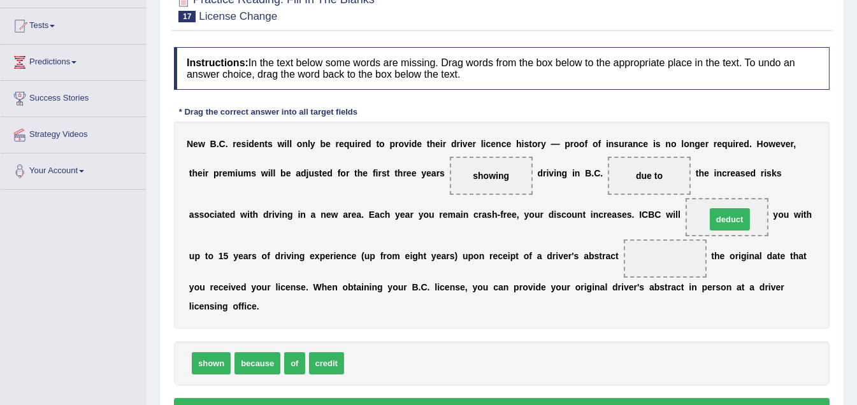
drag, startPoint x: 390, startPoint y: 359, endPoint x: 734, endPoint y: 219, distance: 371.3
drag, startPoint x: 320, startPoint y: 359, endPoint x: 728, endPoint y: 213, distance: 434.0
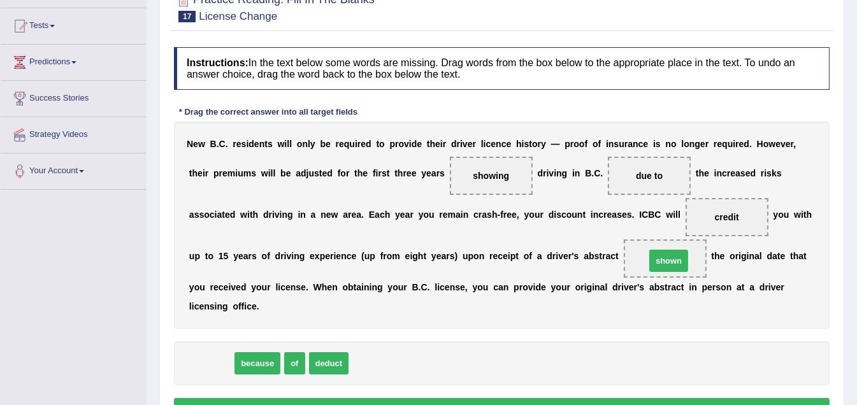
drag, startPoint x: 214, startPoint y: 366, endPoint x: 674, endPoint y: 264, distance: 470.7
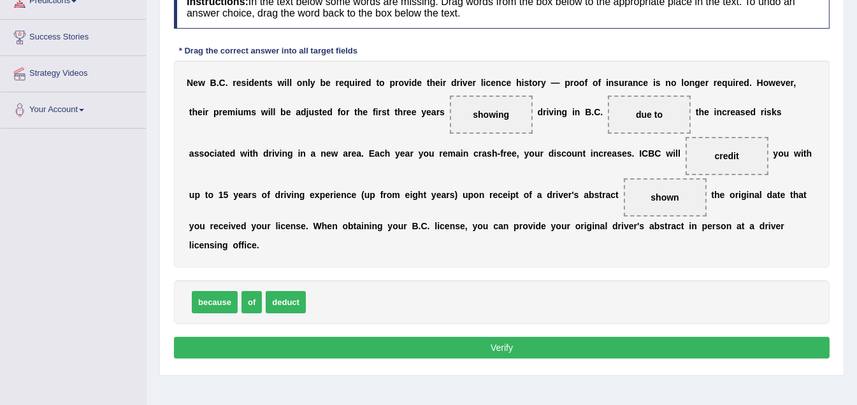
scroll to position [191, 0]
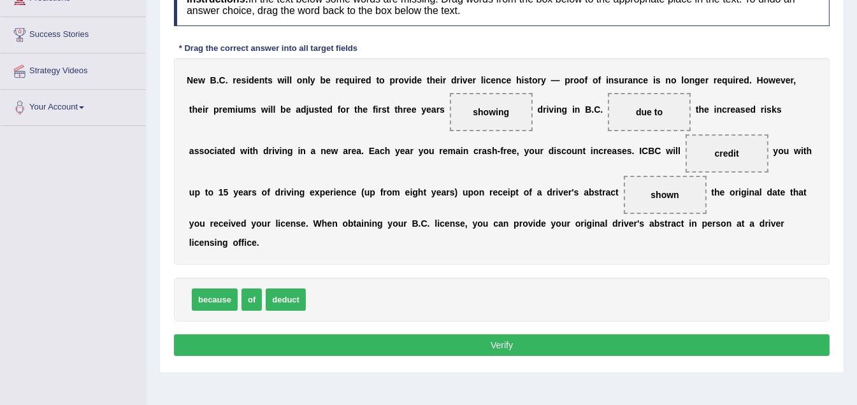
click at [509, 346] on button "Verify" at bounding box center [502, 346] width 656 height 22
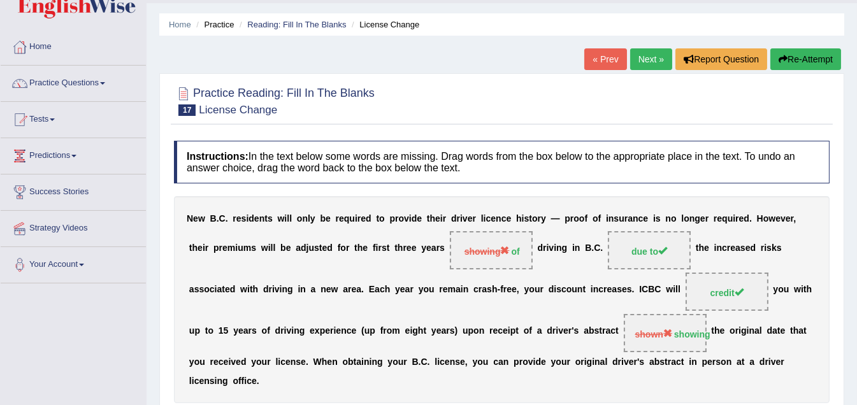
scroll to position [8, 0]
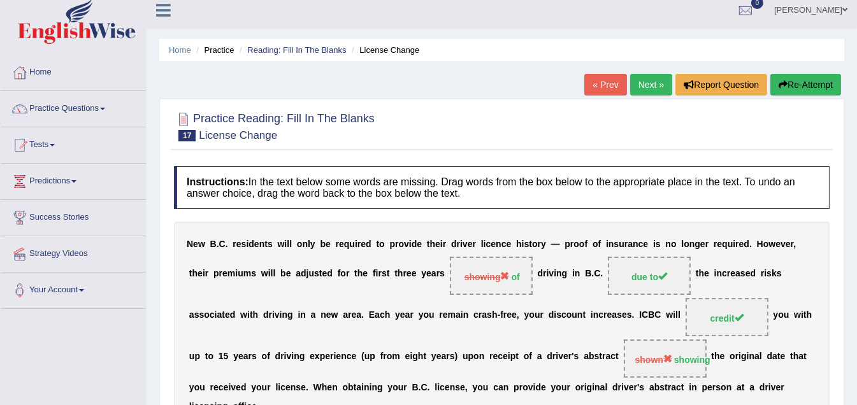
drag, startPoint x: 651, startPoint y: 83, endPoint x: 630, endPoint y: 118, distance: 40.7
click at [651, 84] on link "Next »" at bounding box center [651, 85] width 42 height 22
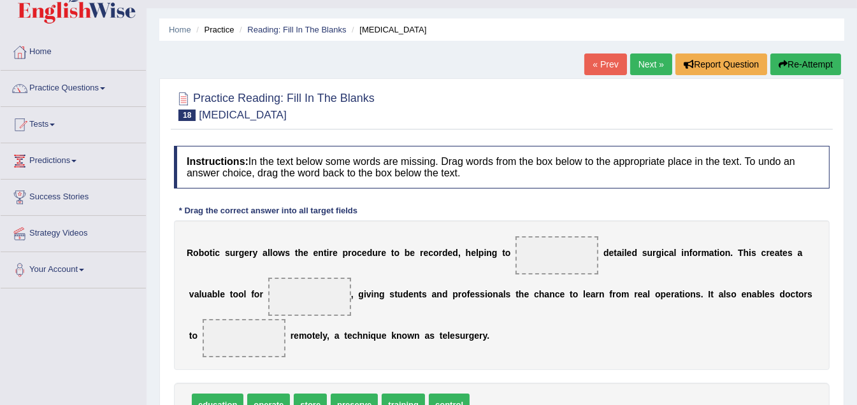
scroll to position [63, 0]
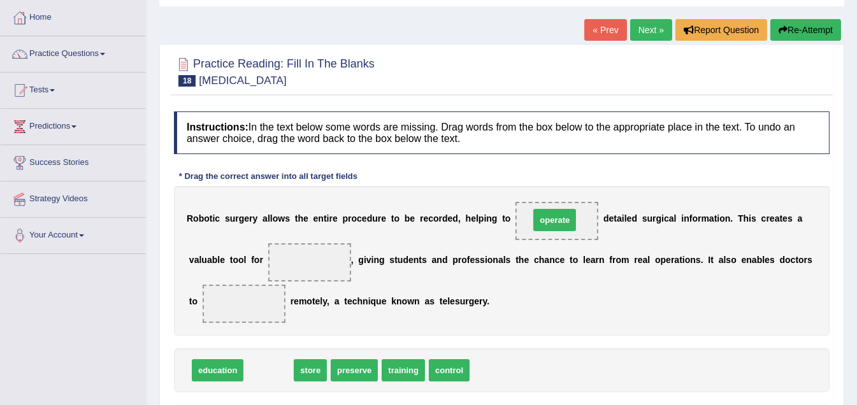
drag, startPoint x: 272, startPoint y: 368, endPoint x: 558, endPoint y: 218, distance: 323.3
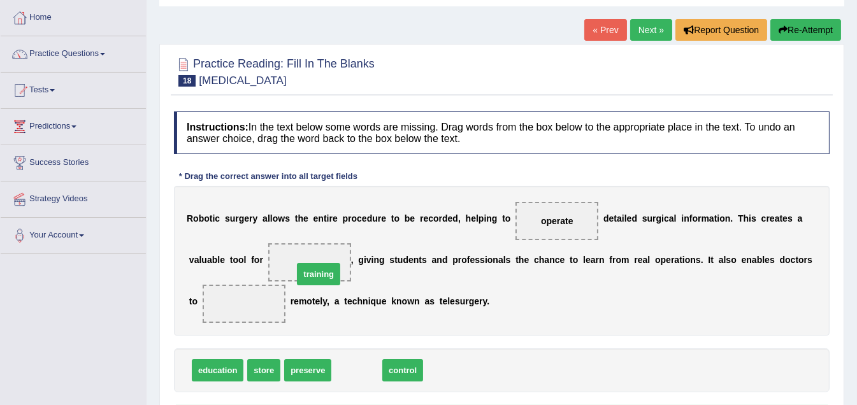
drag, startPoint x: 358, startPoint y: 370, endPoint x: 314, endPoint y: 261, distance: 117.5
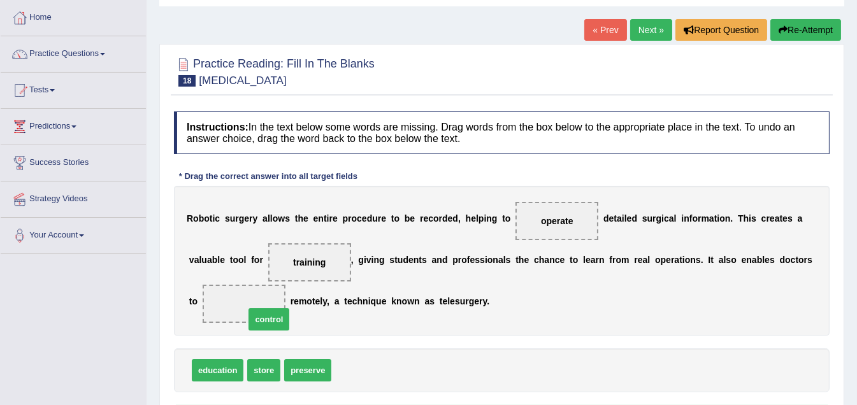
drag, startPoint x: 360, startPoint y: 371, endPoint x: 263, endPoint y: 298, distance: 121.6
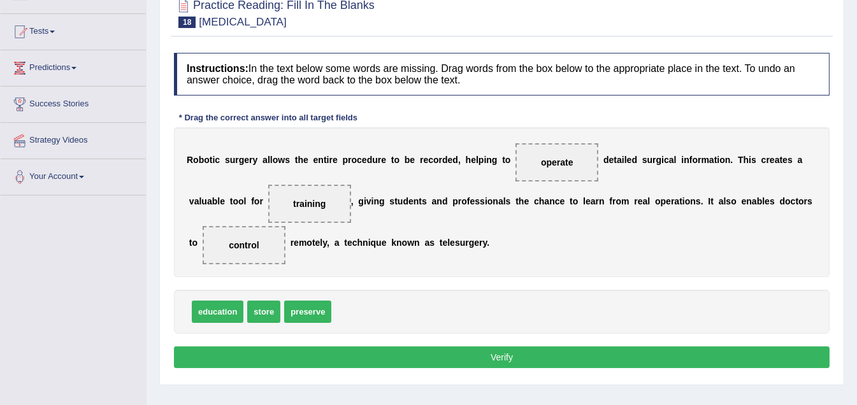
scroll to position [127, 0]
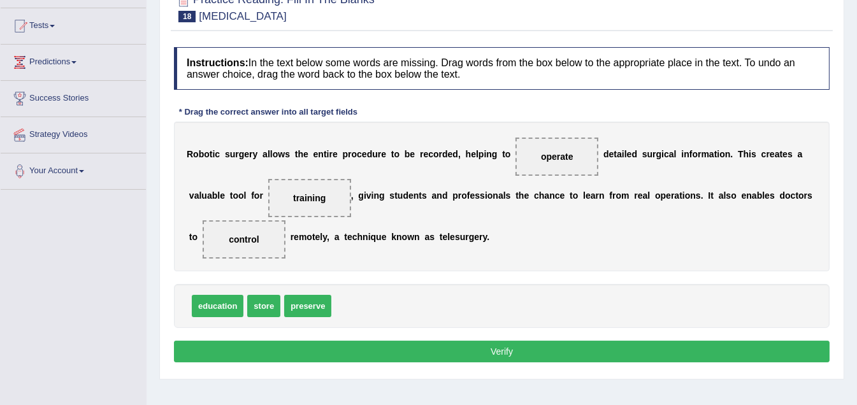
click at [512, 346] on button "Verify" at bounding box center [502, 352] width 656 height 22
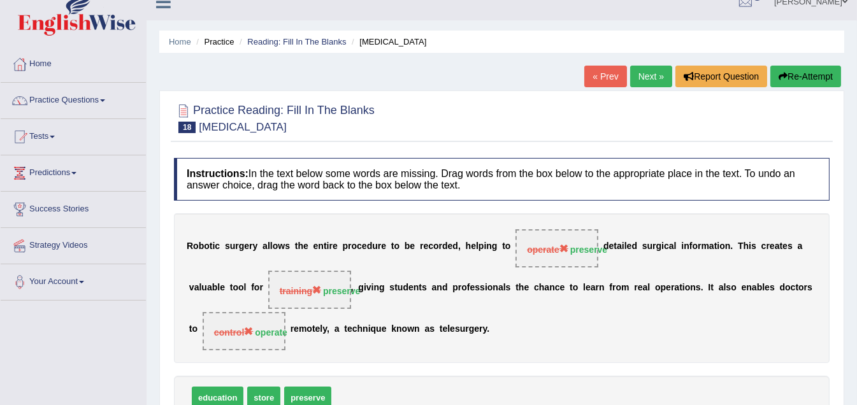
scroll to position [0, 0]
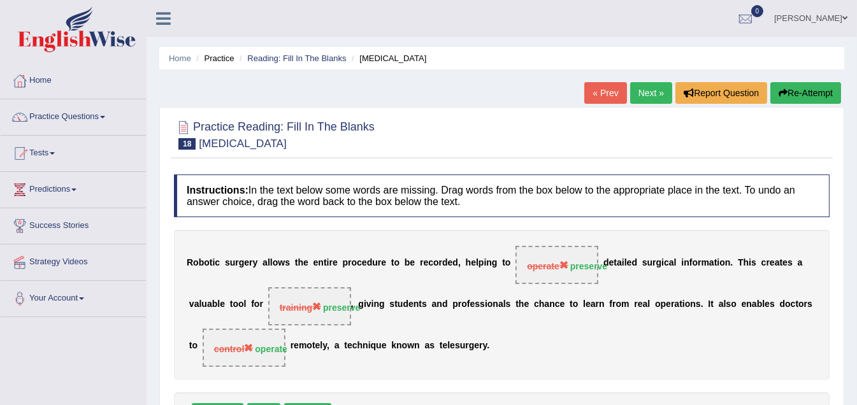
click at [655, 89] on link "Next »" at bounding box center [651, 93] width 42 height 22
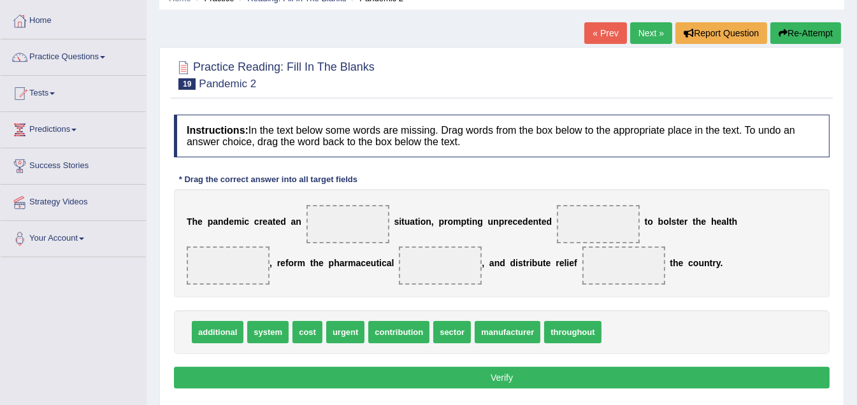
scroll to position [63, 0]
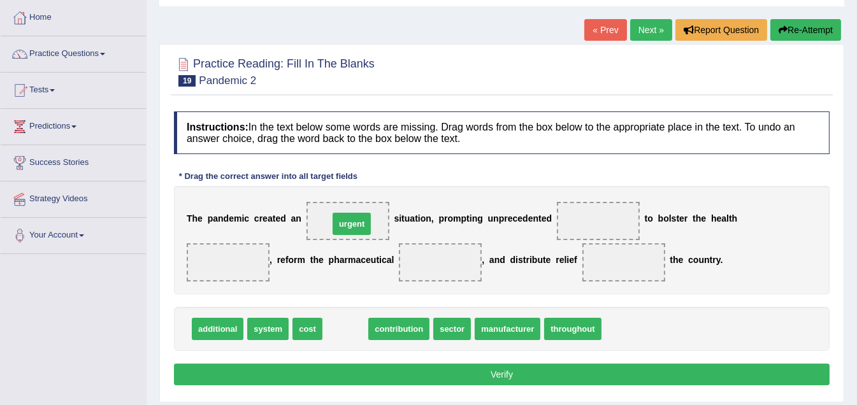
drag, startPoint x: 356, startPoint y: 328, endPoint x: 362, endPoint y: 222, distance: 105.3
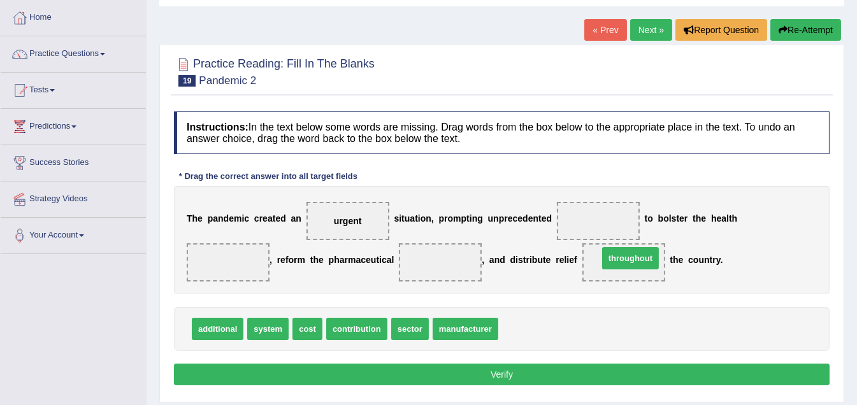
drag, startPoint x: 534, startPoint y: 333, endPoint x: 630, endPoint y: 264, distance: 117.9
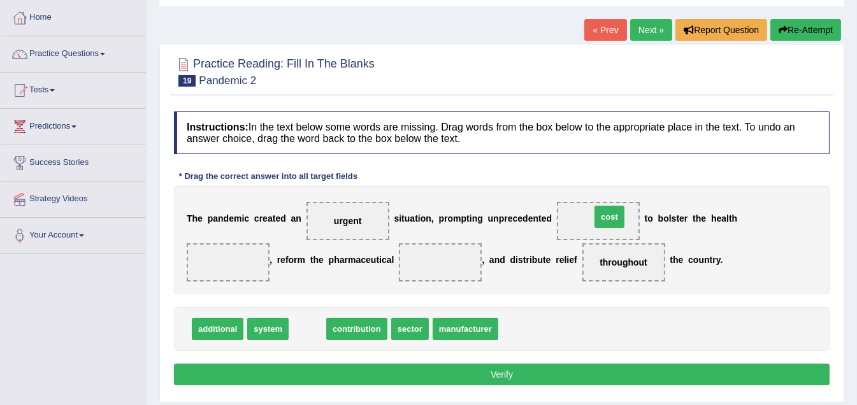
drag, startPoint x: 307, startPoint y: 329, endPoint x: 609, endPoint y: 217, distance: 321.4
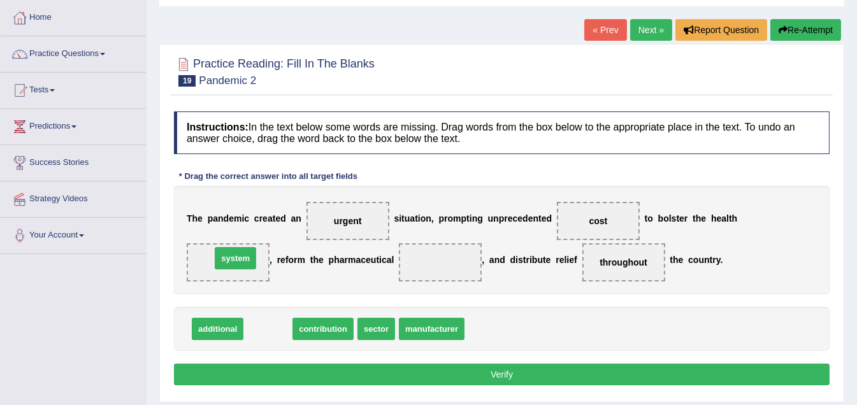
drag, startPoint x: 276, startPoint y: 329, endPoint x: 243, endPoint y: 258, distance: 77.9
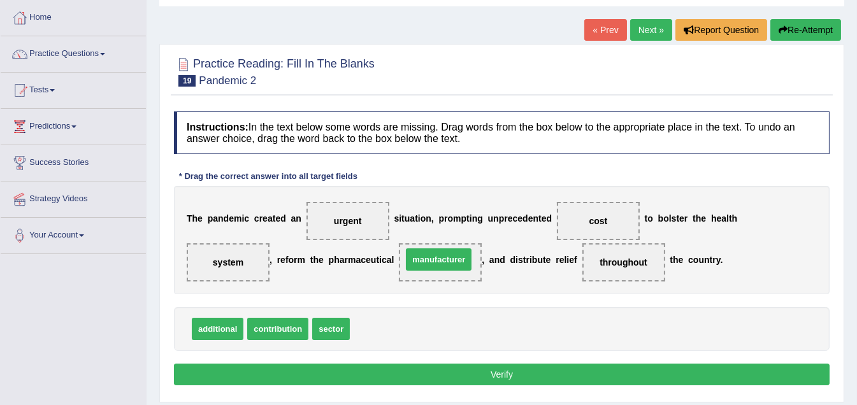
drag, startPoint x: 387, startPoint y: 328, endPoint x: 440, endPoint y: 259, distance: 86.4
click at [494, 372] on button "Verify" at bounding box center [502, 375] width 656 height 22
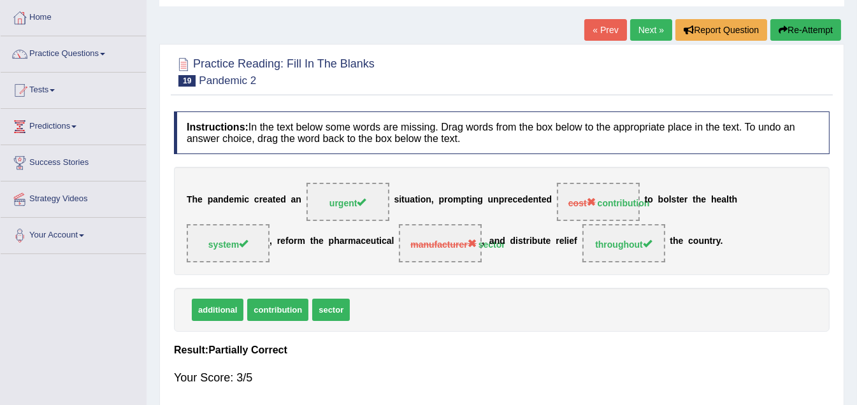
drag, startPoint x: 648, startPoint y: 24, endPoint x: 644, endPoint y: 37, distance: 13.9
click at [648, 25] on link "Next »" at bounding box center [651, 30] width 42 height 22
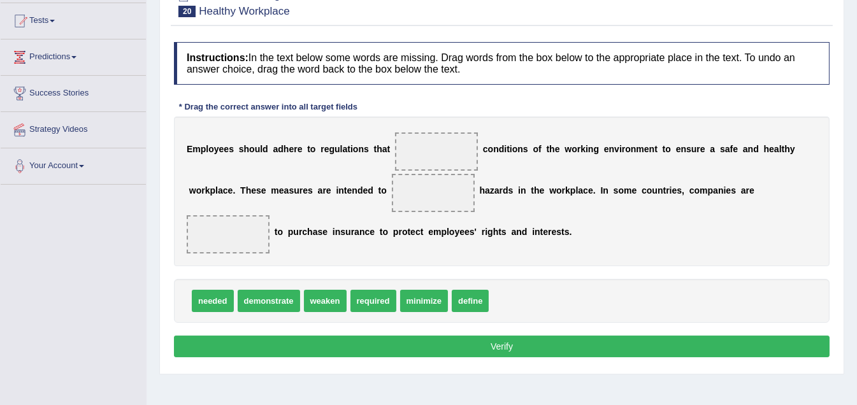
scroll to position [127, 0]
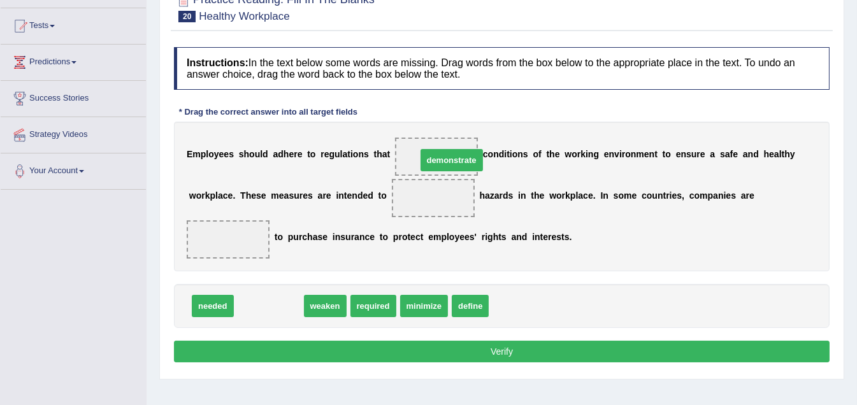
drag, startPoint x: 282, startPoint y: 305, endPoint x: 463, endPoint y: 168, distance: 226.1
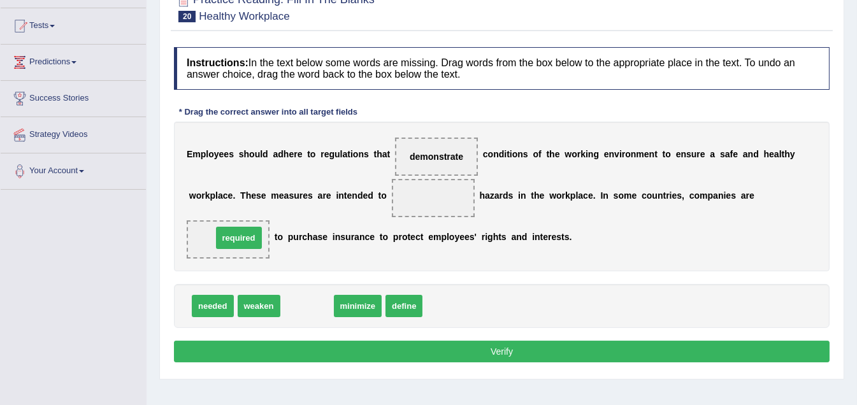
drag, startPoint x: 312, startPoint y: 306, endPoint x: 244, endPoint y: 238, distance: 96.4
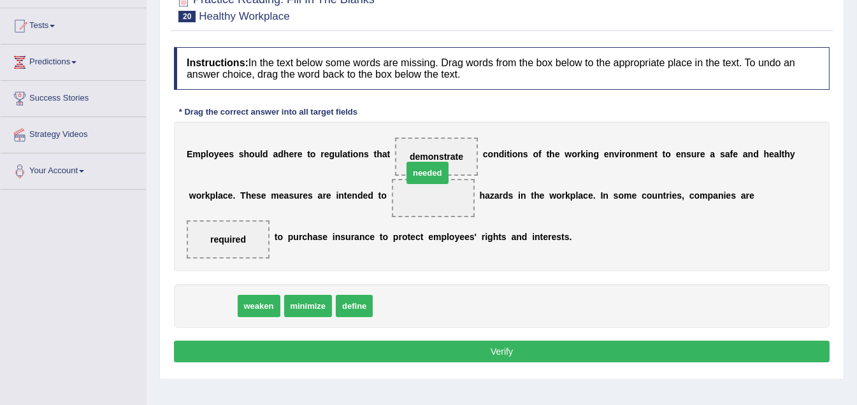
drag, startPoint x: 222, startPoint y: 304, endPoint x: 444, endPoint y: 151, distance: 269.4
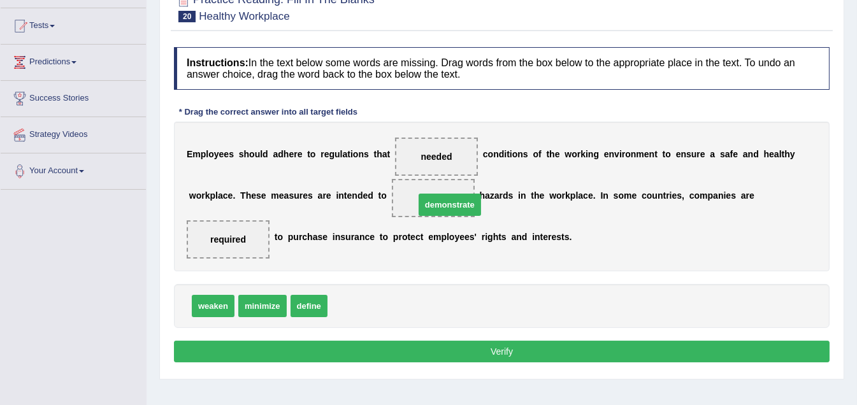
drag, startPoint x: 361, startPoint y: 307, endPoint x: 436, endPoint y: 199, distance: 130.8
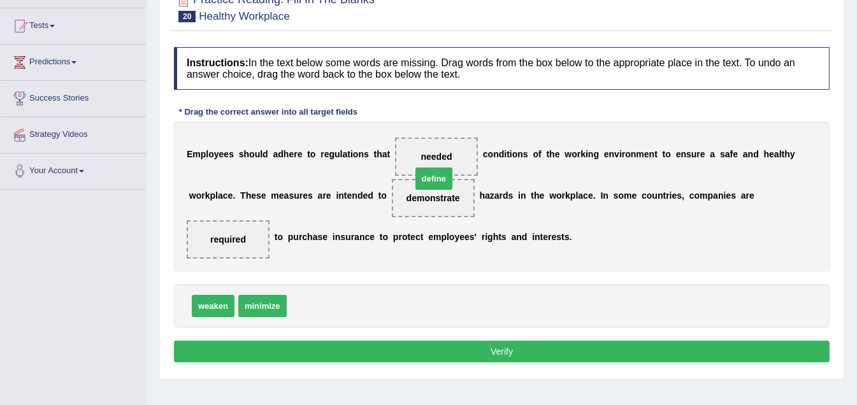
drag, startPoint x: 370, startPoint y: 259, endPoint x: 437, endPoint y: 162, distance: 118.3
click at [463, 349] on button "Verify" at bounding box center [502, 352] width 656 height 22
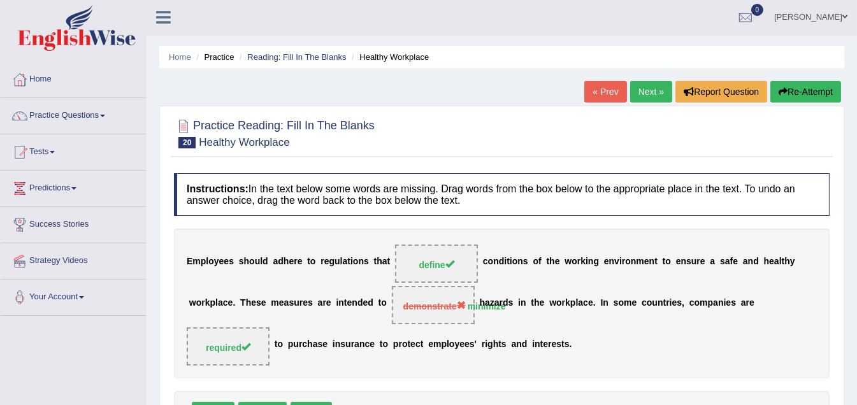
scroll to position [0, 0]
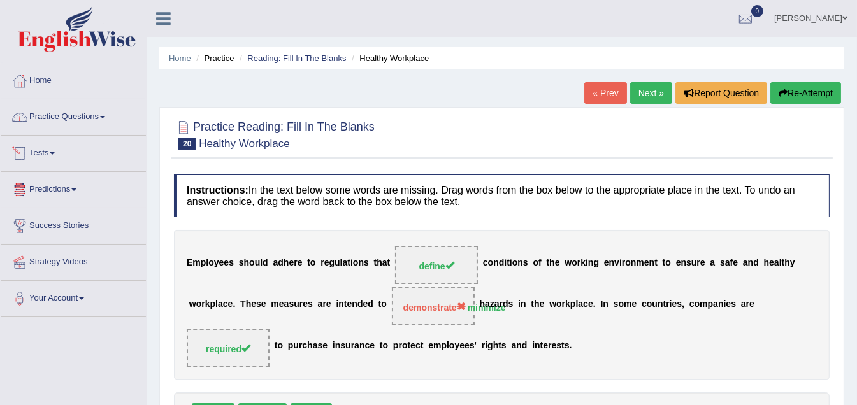
click at [105, 116] on span at bounding box center [102, 117] width 5 height 3
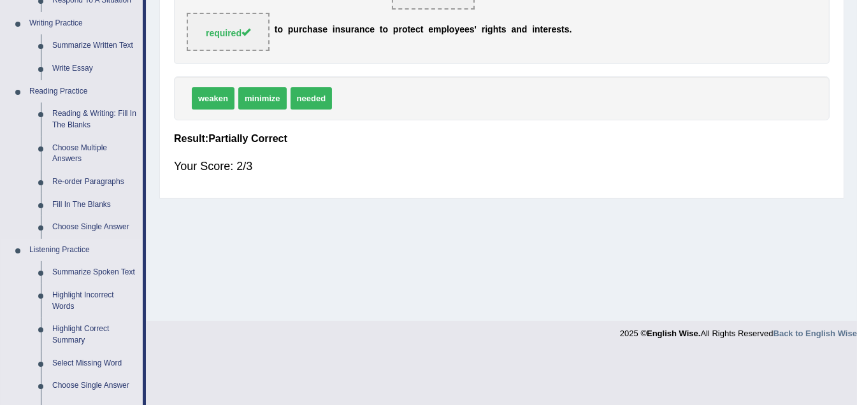
scroll to position [318, 0]
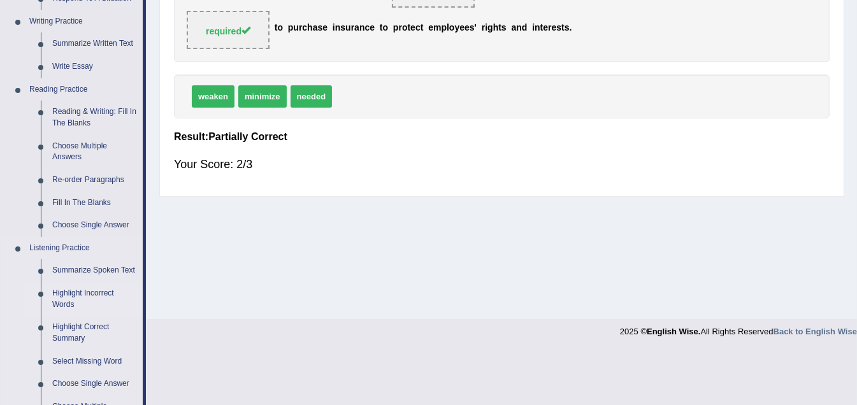
click at [85, 292] on link "Highlight Incorrect Words" at bounding box center [95, 299] width 96 height 34
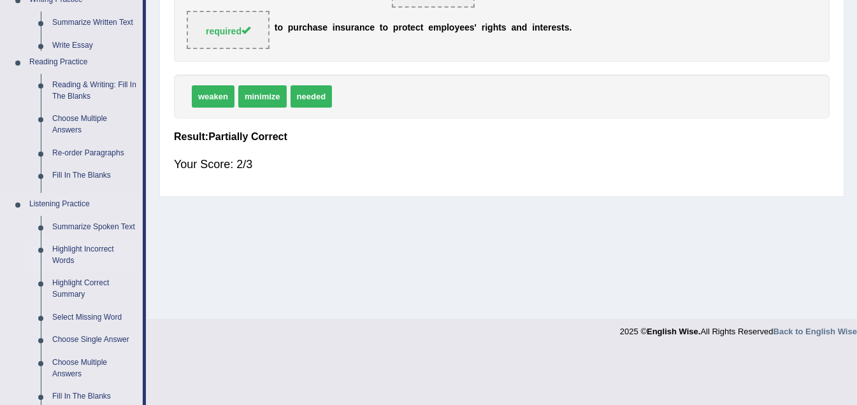
scroll to position [263, 0]
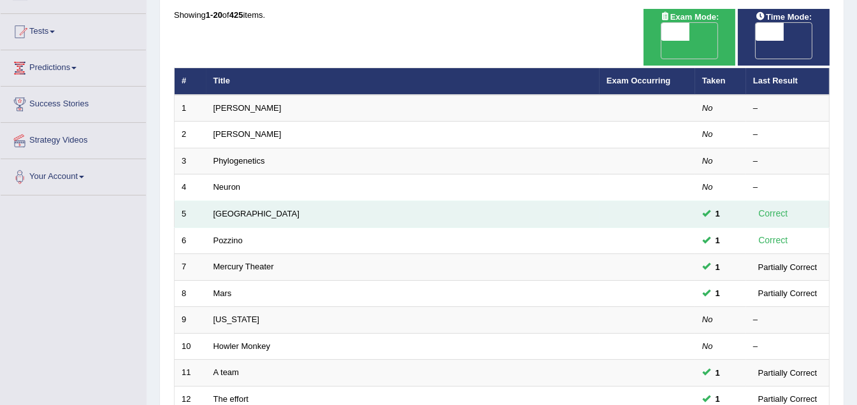
scroll to position [127, 0]
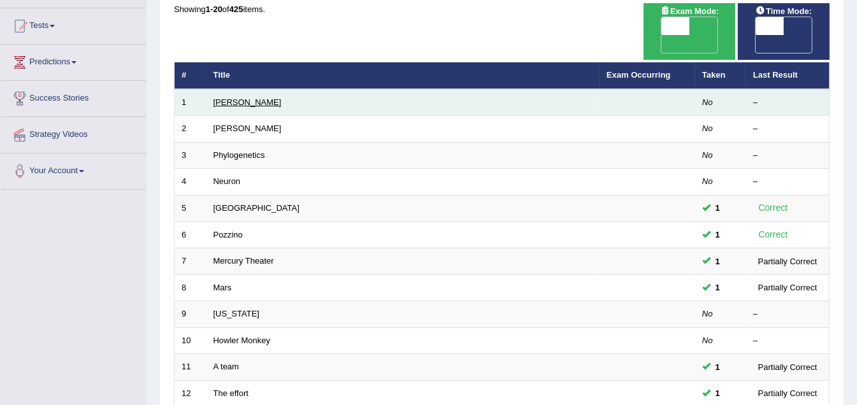
click at [227, 98] on link "Harold" at bounding box center [248, 103] width 68 height 10
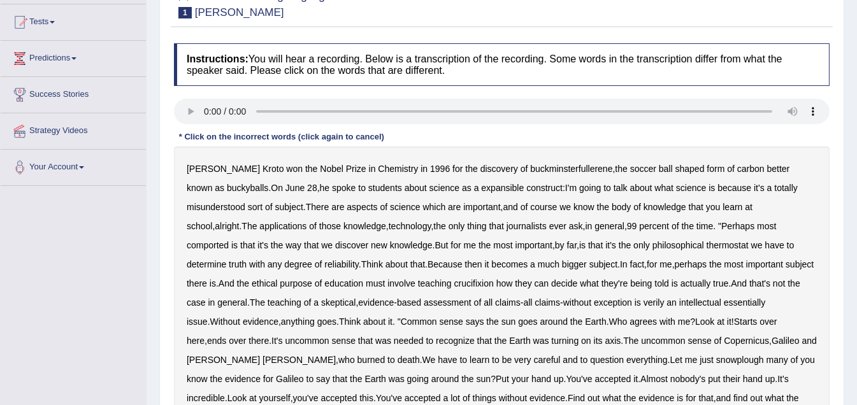
scroll to position [127, 0]
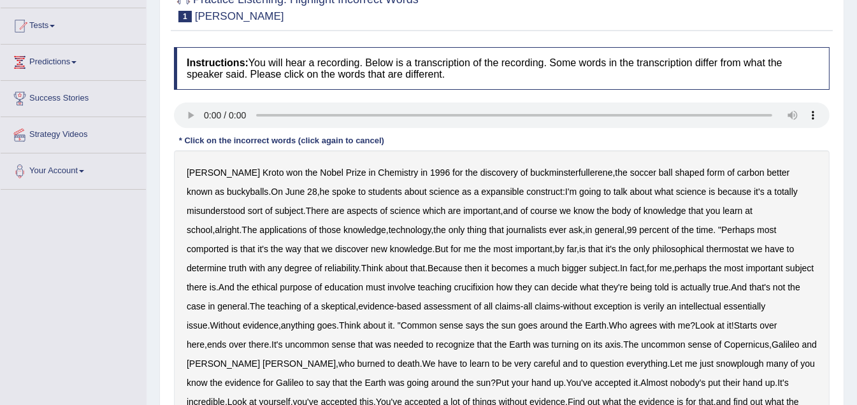
click at [481, 193] on b "expansible" at bounding box center [502, 192] width 43 height 10
click at [229, 244] on b "comported" at bounding box center [208, 249] width 42 height 10
click at [298, 253] on div "[PERSON_NAME] won the Nobel Prize in Chemistry in [DATE] for the discovery of b…" at bounding box center [502, 296] width 656 height 293
click at [371, 249] on b "new" at bounding box center [379, 249] width 17 height 10
click at [707, 249] on b "thermostat" at bounding box center [728, 249] width 42 height 10
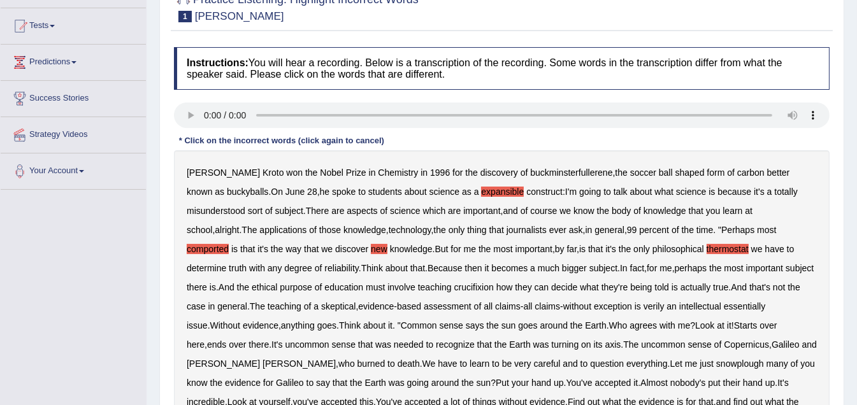
click at [454, 286] on b "crucifixion" at bounding box center [474, 287] width 40 height 10
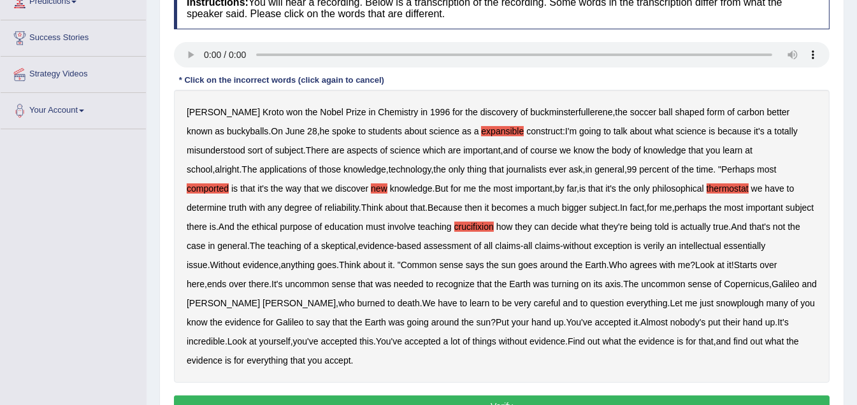
scroll to position [191, 0]
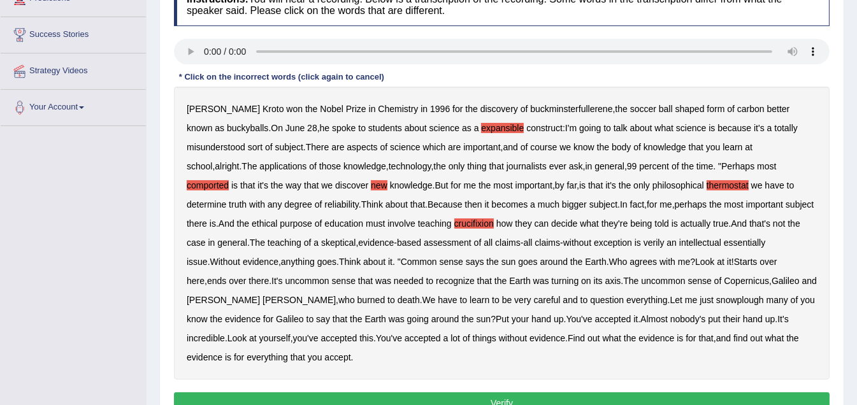
click at [644, 241] on b "verily" at bounding box center [654, 243] width 21 height 10
click at [724, 245] on b "essentially" at bounding box center [744, 243] width 41 height 10
click at [716, 300] on b "snowplough" at bounding box center [740, 300] width 48 height 10
click at [516, 393] on button "Verify" at bounding box center [502, 404] width 656 height 22
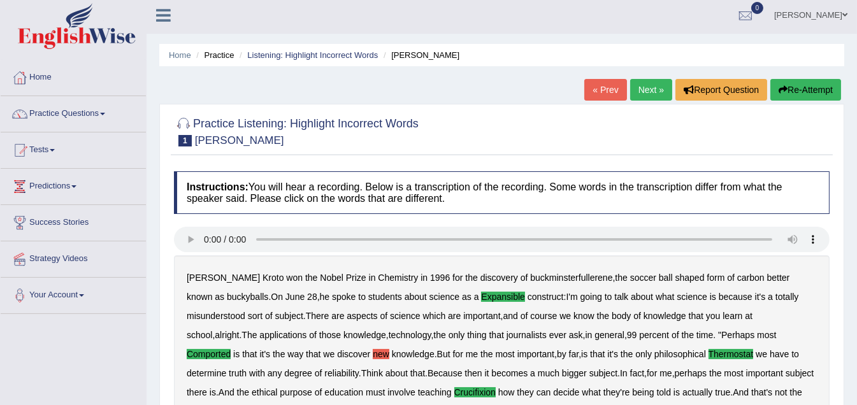
scroll to position [0, 0]
